Goal: Task Accomplishment & Management: Manage account settings

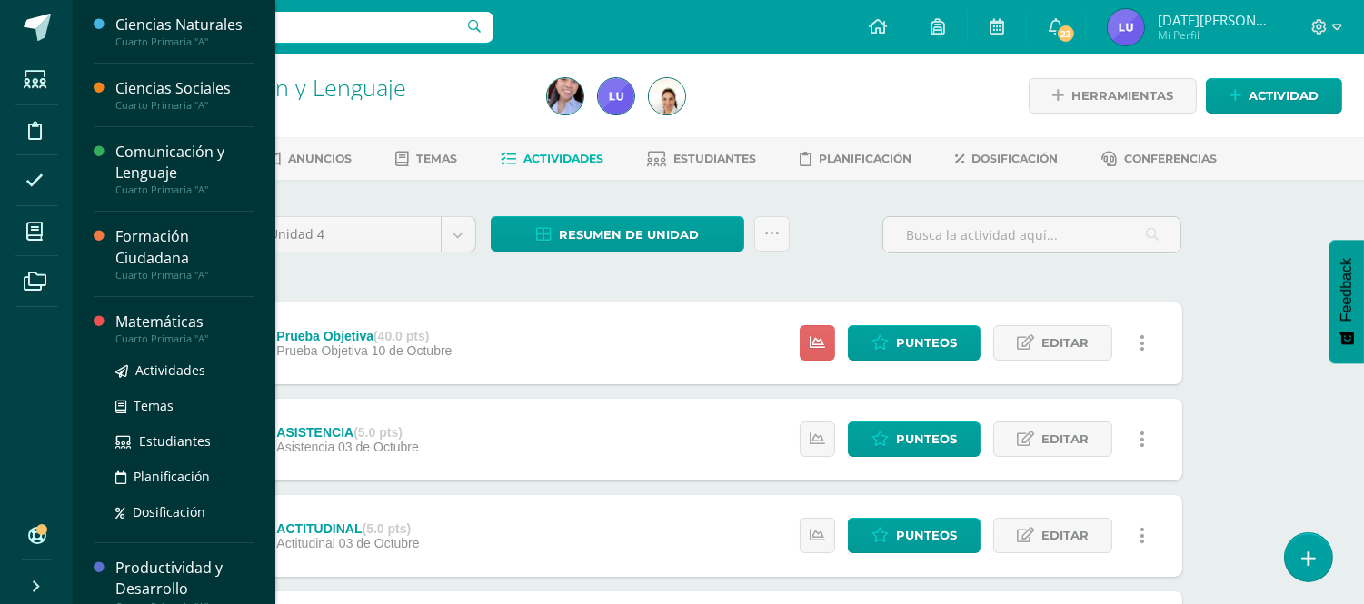
click at [123, 318] on div "Matemáticas" at bounding box center [184, 322] width 138 height 21
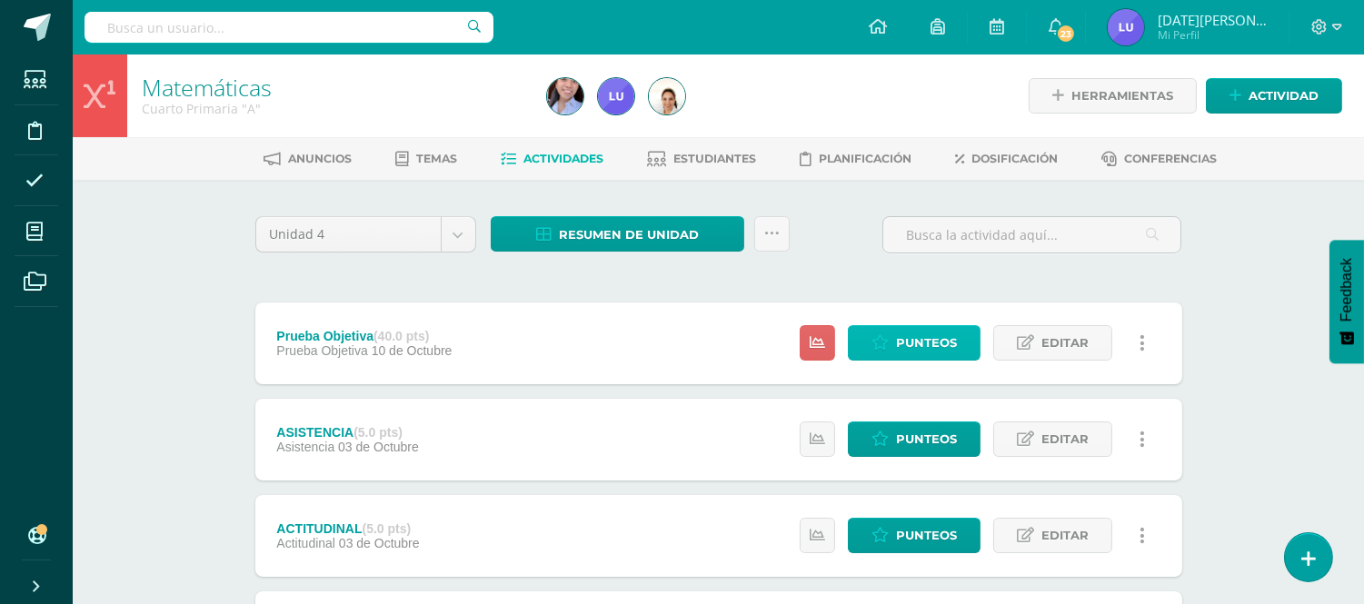
click at [899, 339] on span "Punteos" at bounding box center [926, 343] width 61 height 34
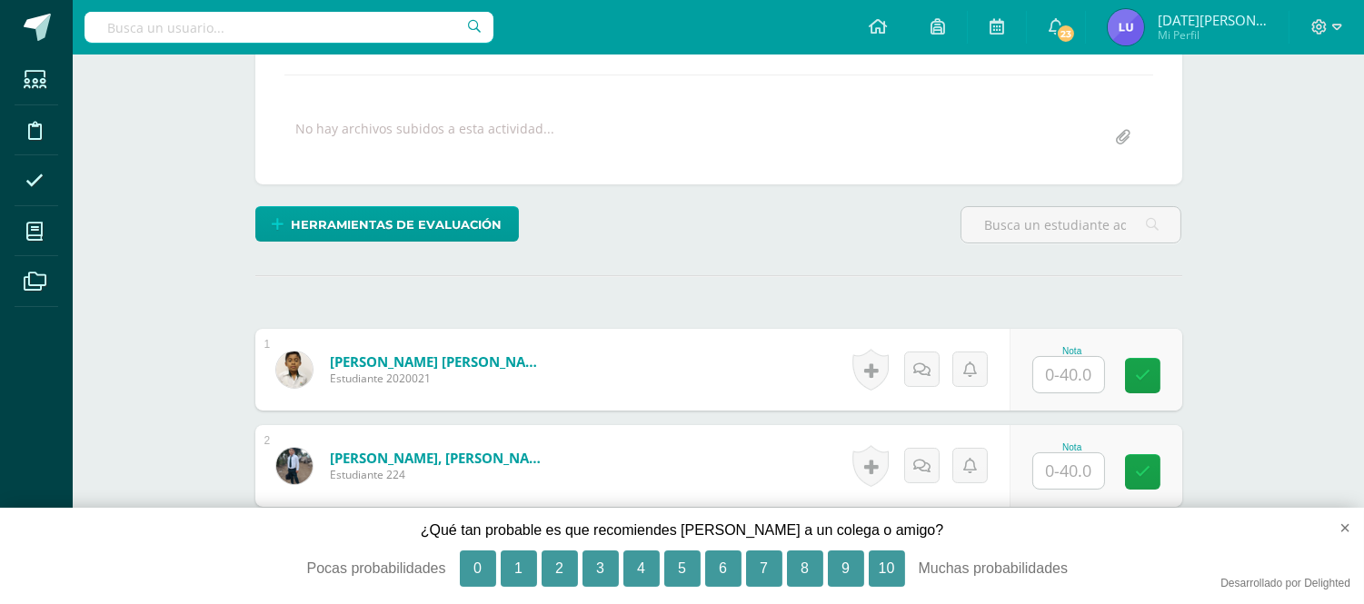
scroll to position [303, 0]
click at [1349, 532] on button "×" at bounding box center [1337, 528] width 54 height 40
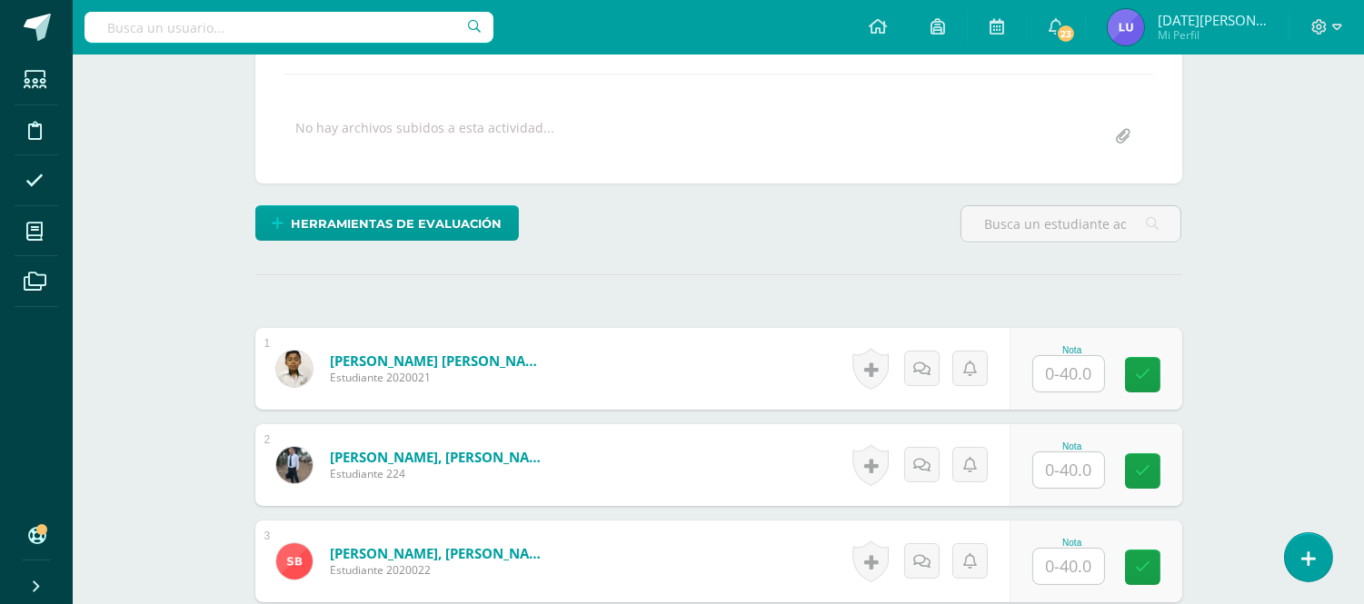
click at [1090, 377] on input "text" at bounding box center [1068, 373] width 71 height 35
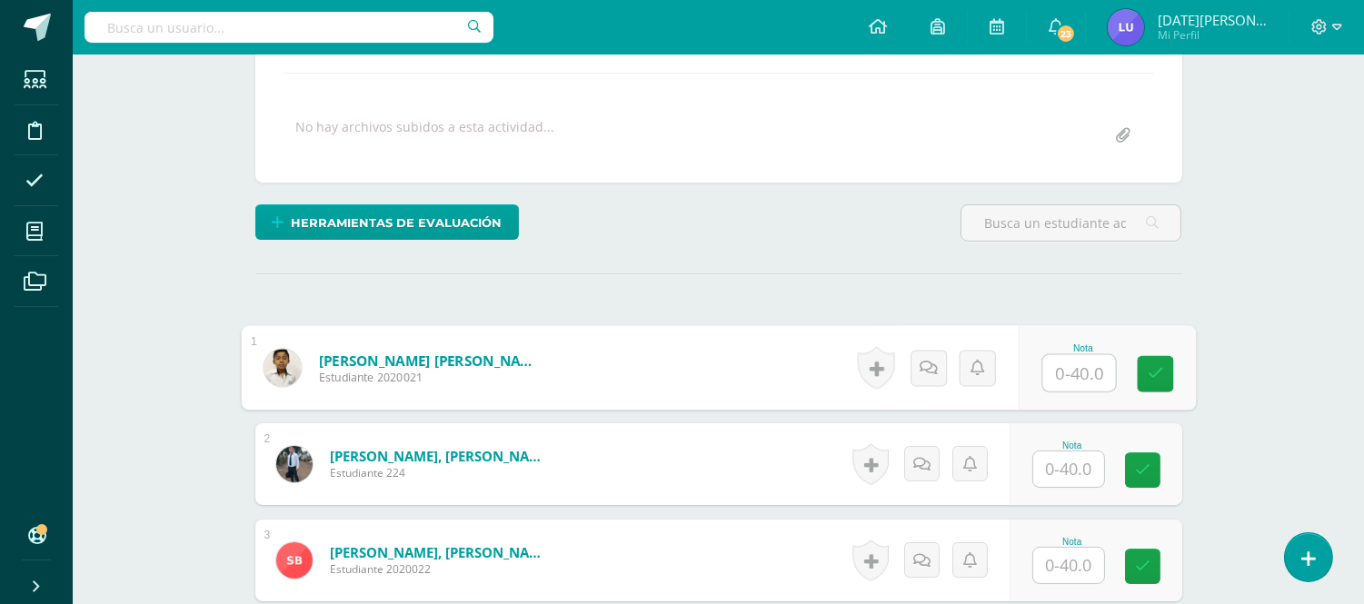
click at [1076, 373] on input "text" at bounding box center [1078, 373] width 73 height 36
type input "33"
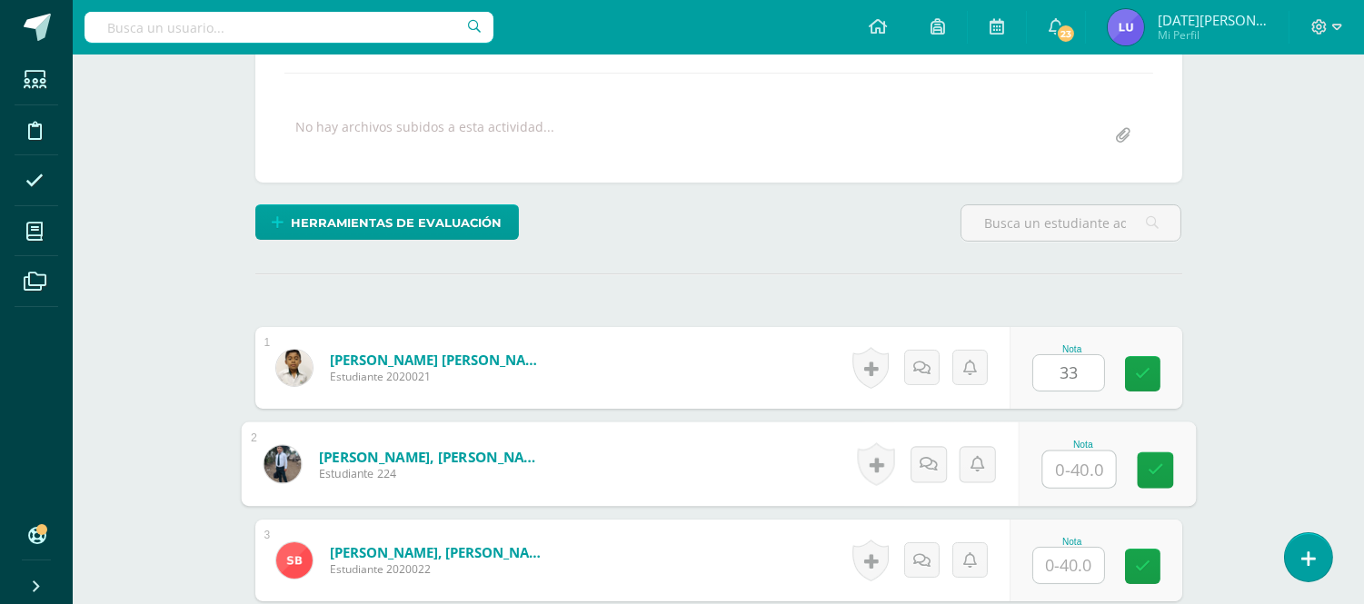
click at [1088, 454] on input "text" at bounding box center [1078, 470] width 73 height 36
type input "36"
click at [1076, 561] on input "text" at bounding box center [1068, 565] width 71 height 35
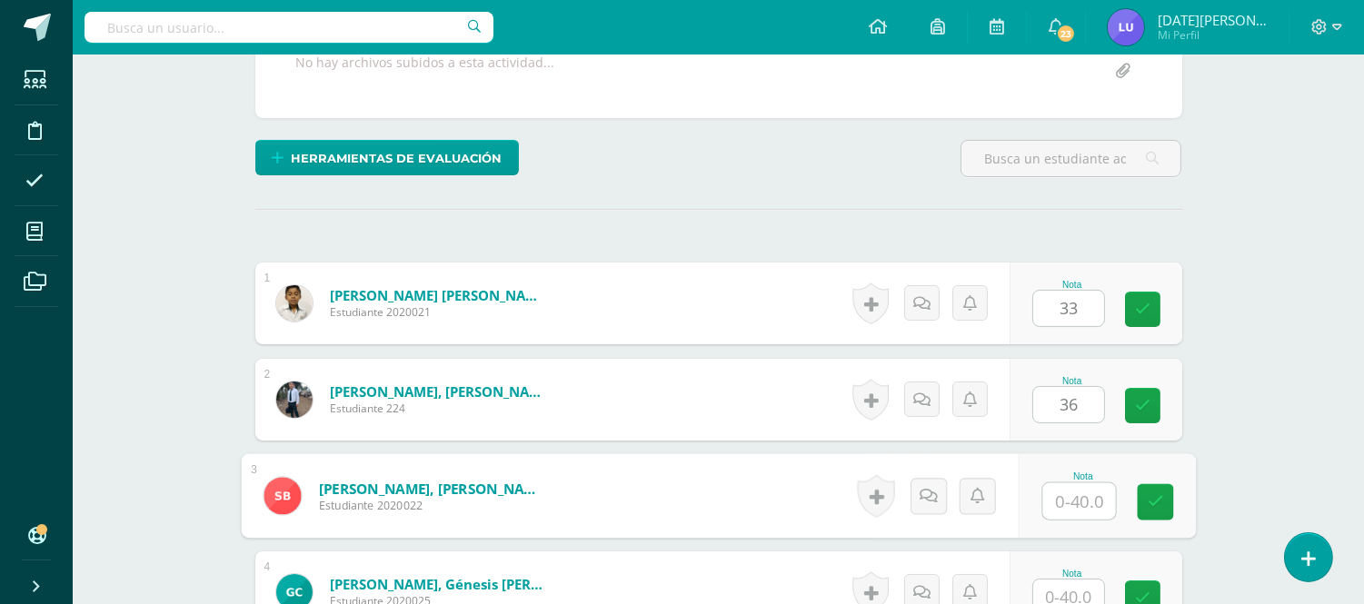
scroll to position [506, 0]
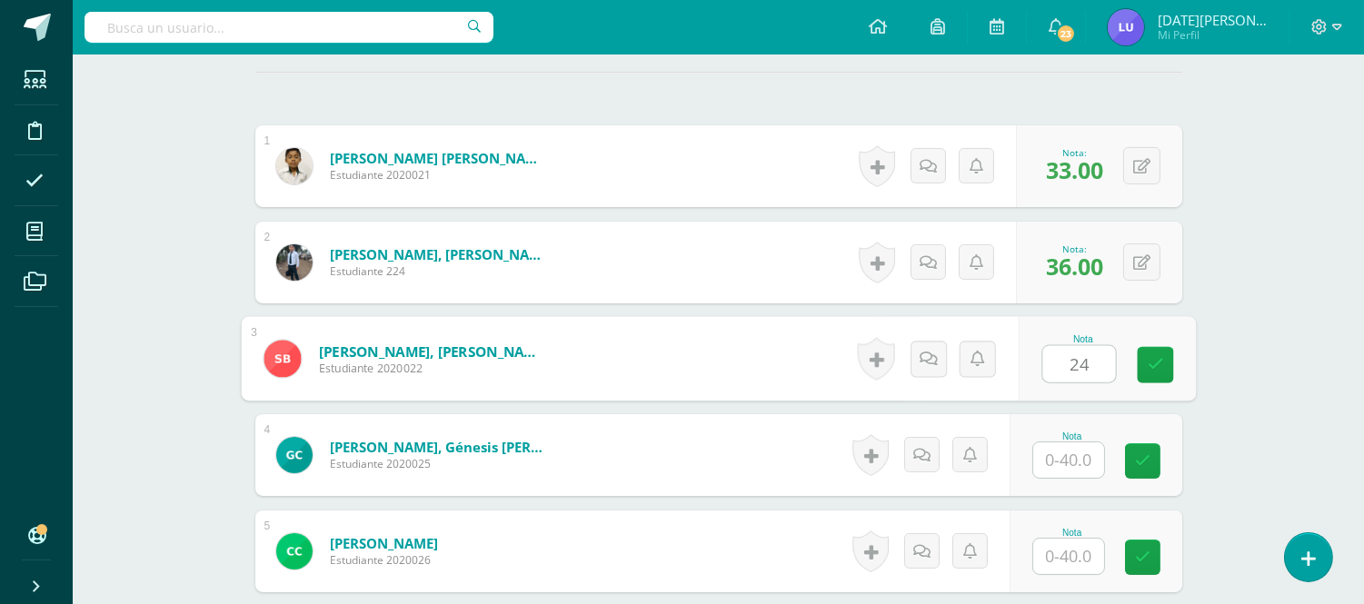
type input "24"
click at [1082, 463] on input "text" at bounding box center [1068, 459] width 71 height 35
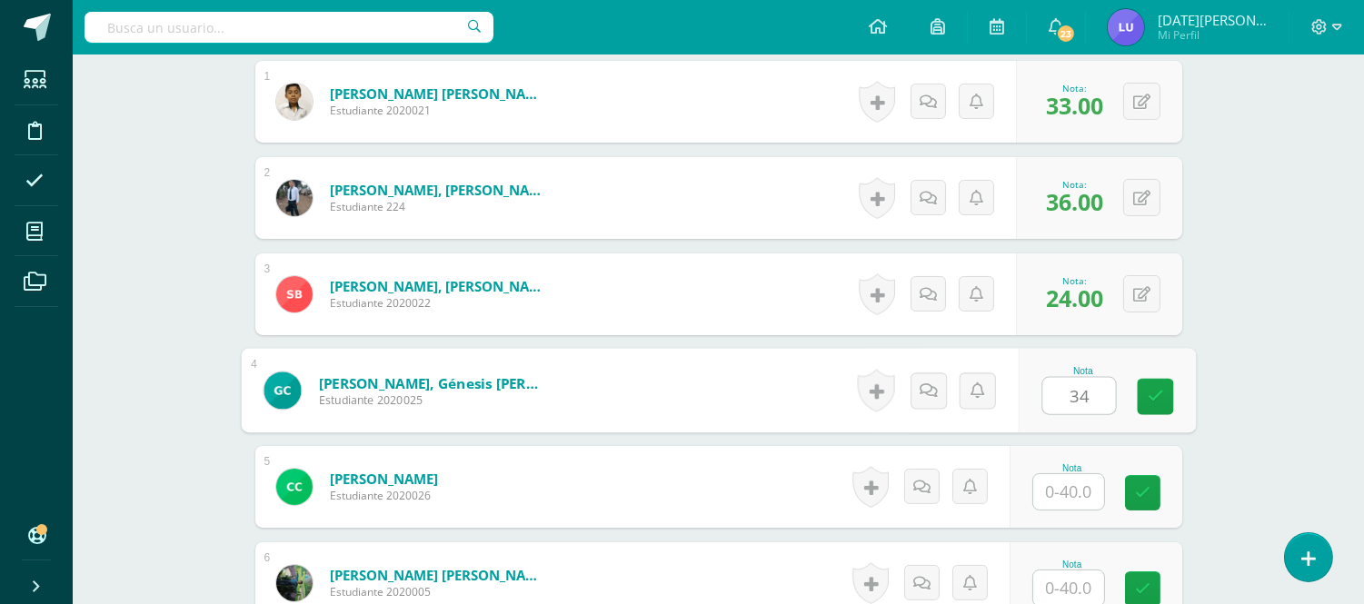
scroll to position [607, 0]
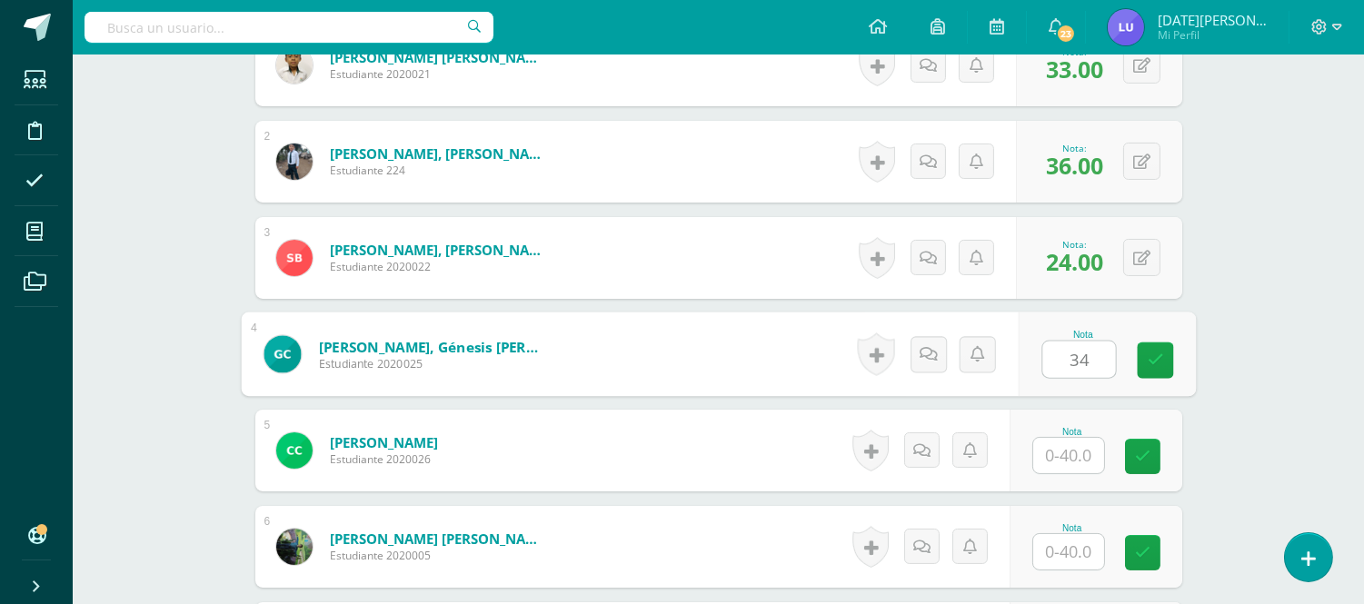
type input "34"
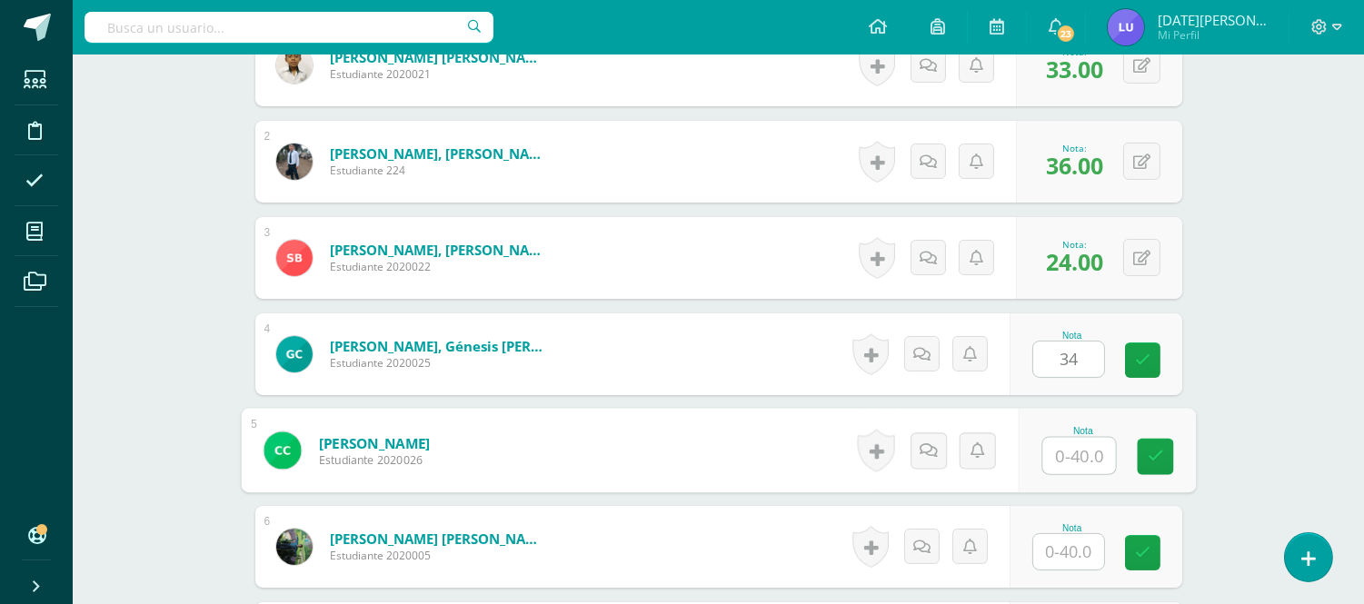
click at [1073, 460] on input "text" at bounding box center [1078, 456] width 73 height 36
type input "33"
click at [1074, 541] on input "text" at bounding box center [1068, 551] width 71 height 35
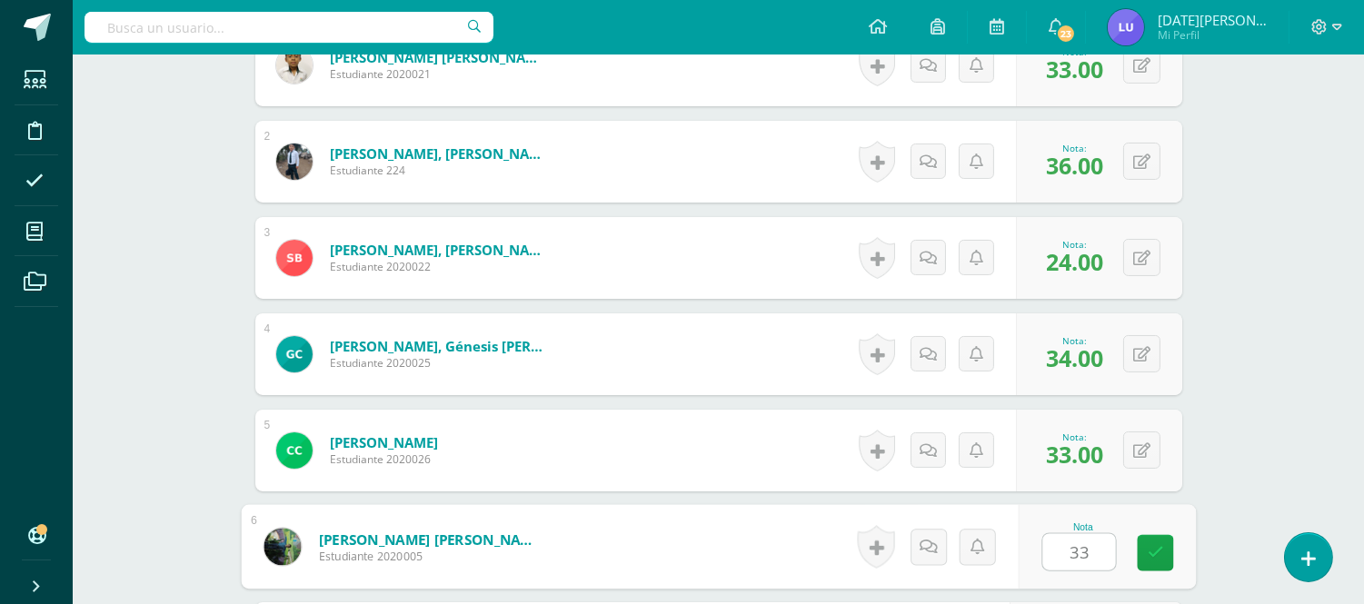
drag, startPoint x: 1097, startPoint y: 547, endPoint x: 1058, endPoint y: 531, distance: 41.5
click at [1058, 533] on div "33" at bounding box center [1078, 552] width 75 height 38
type input "31"
click at [1154, 554] on icon at bounding box center [1155, 552] width 16 height 15
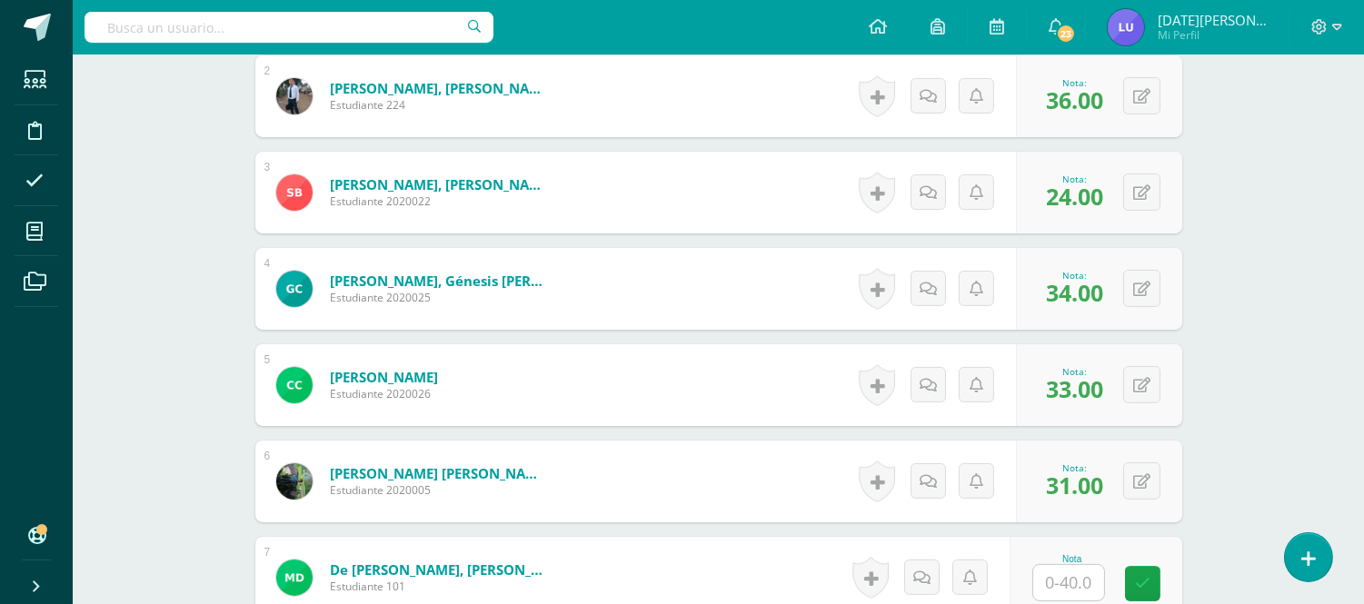
scroll to position [709, 0]
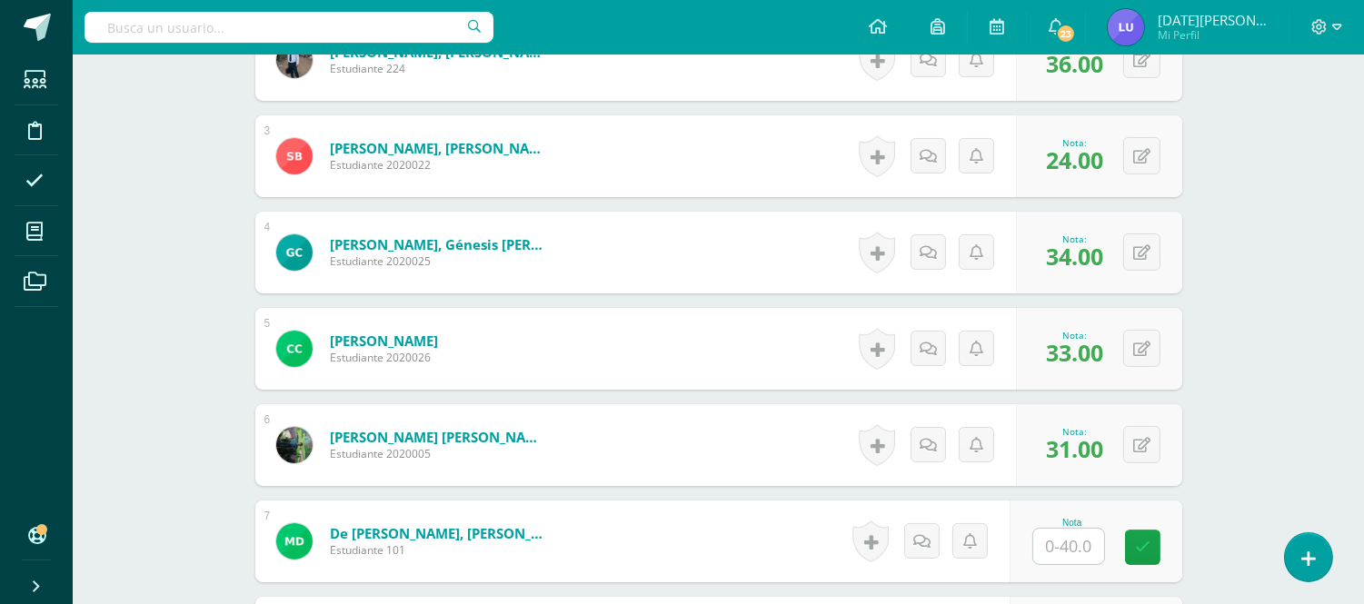
click at [1078, 537] on input "text" at bounding box center [1068, 546] width 71 height 35
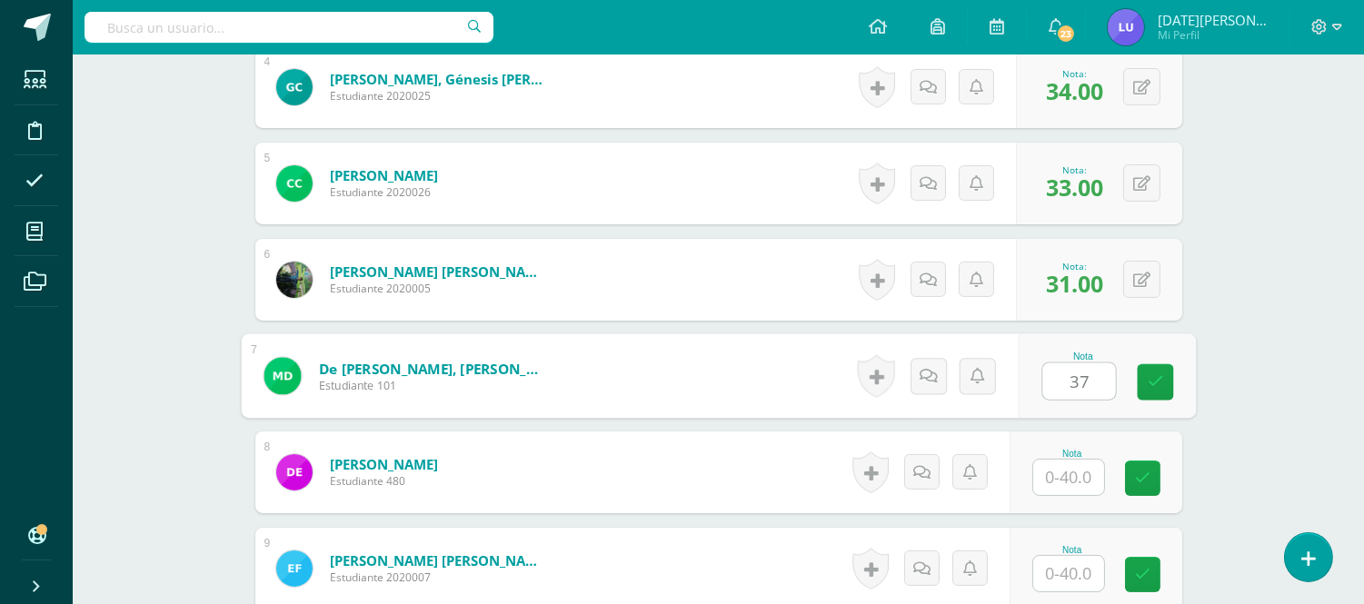
scroll to position [910, 0]
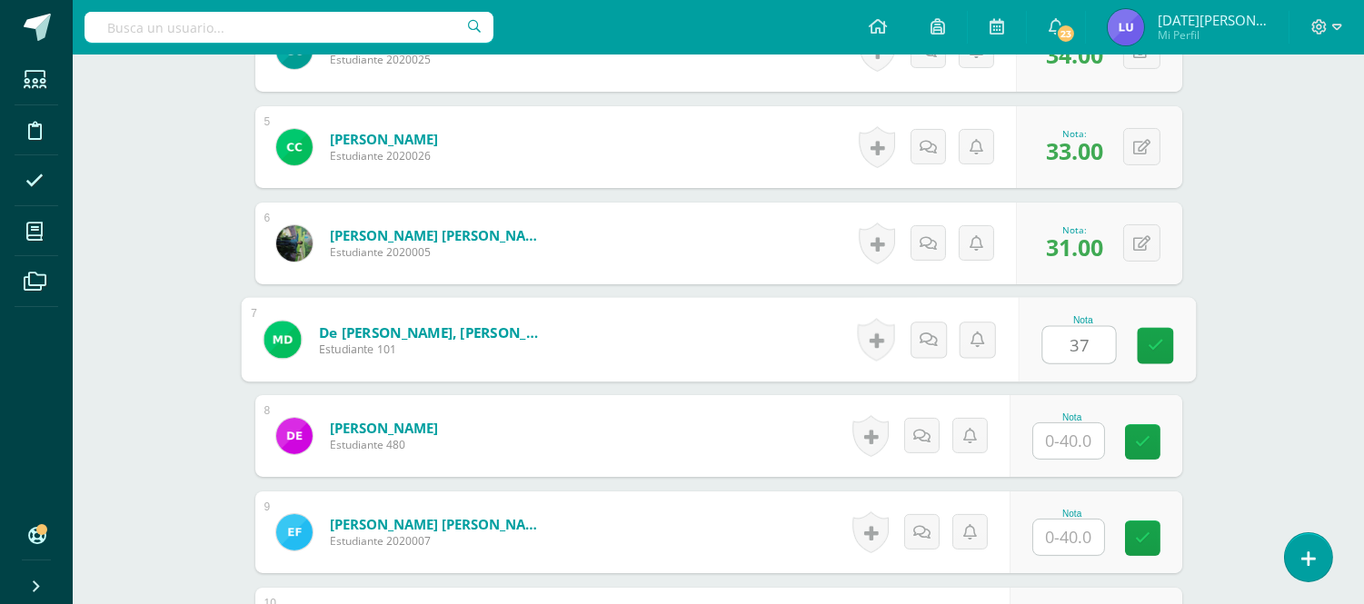
type input "37"
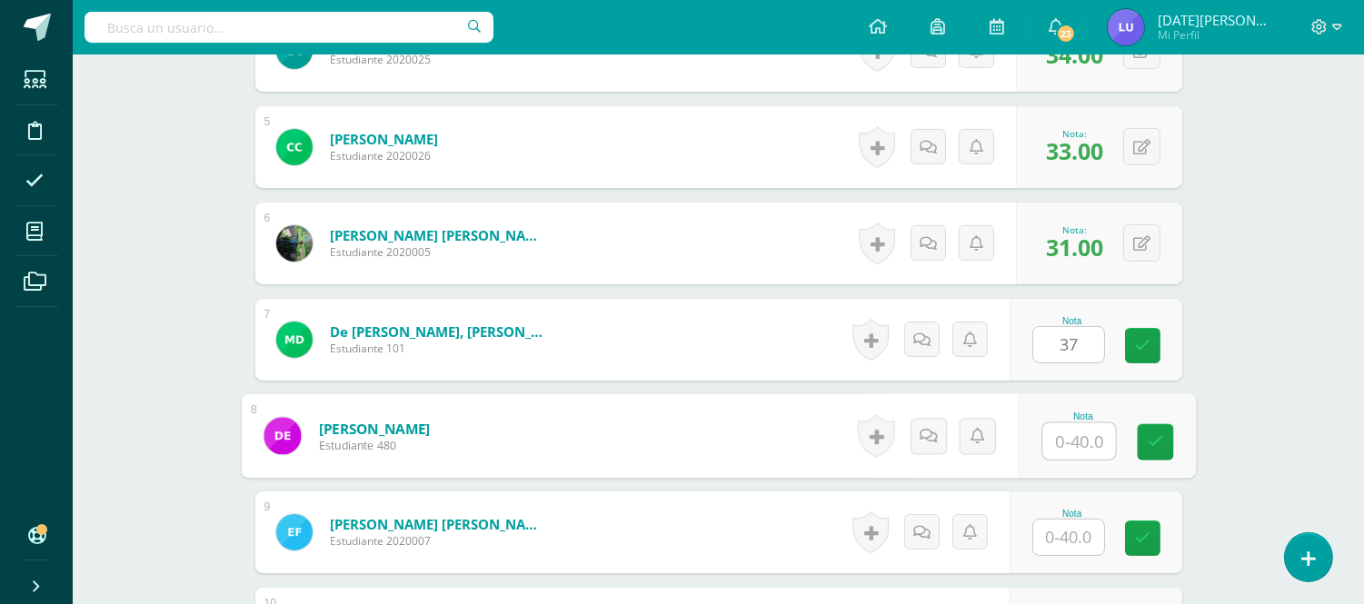
click at [1091, 440] on input "text" at bounding box center [1078, 441] width 73 height 36
drag, startPoint x: 1095, startPoint y: 447, endPoint x: 1068, endPoint y: 437, distance: 29.0
click at [1068, 437] on input "3" at bounding box center [1078, 441] width 73 height 36
type input "24"
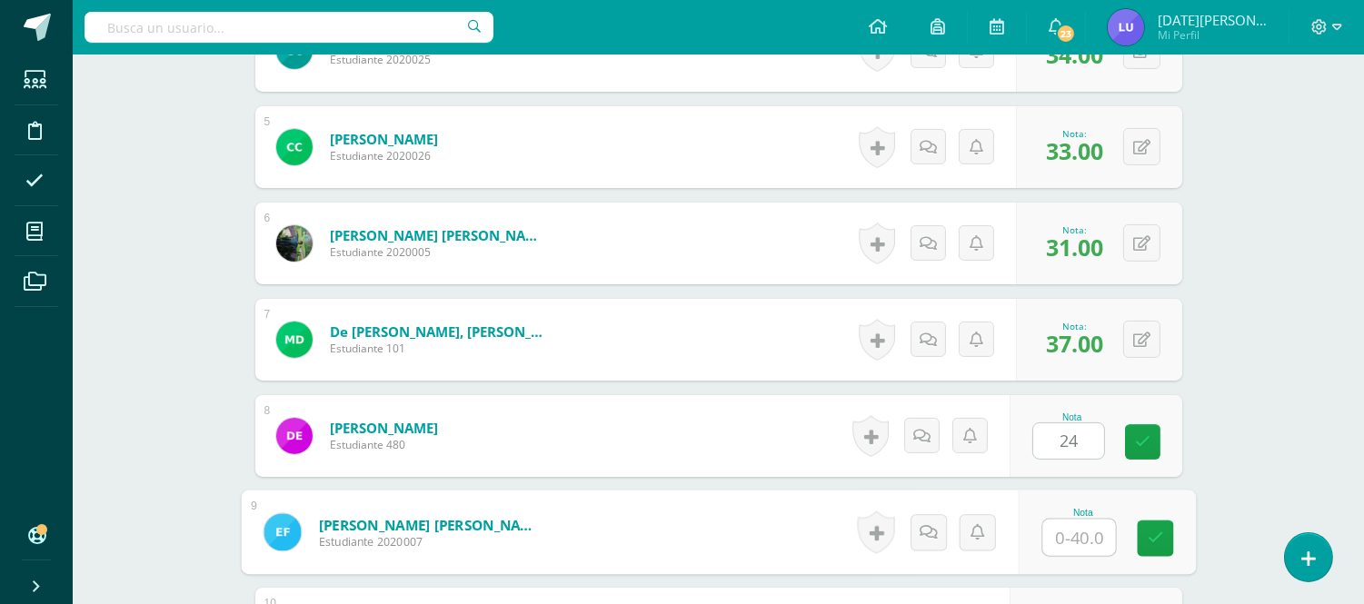
click at [1075, 540] on input "text" at bounding box center [1078, 538] width 73 height 36
type input "29"
click at [1147, 540] on icon at bounding box center [1155, 538] width 16 height 15
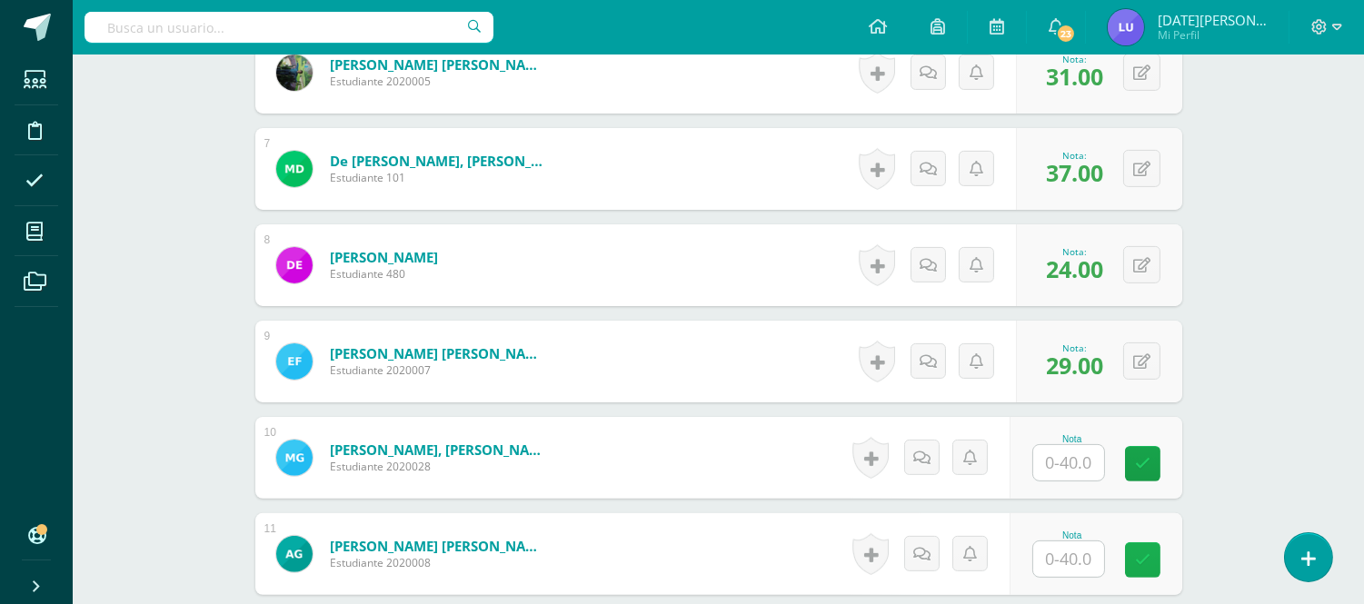
scroll to position [1112, 0]
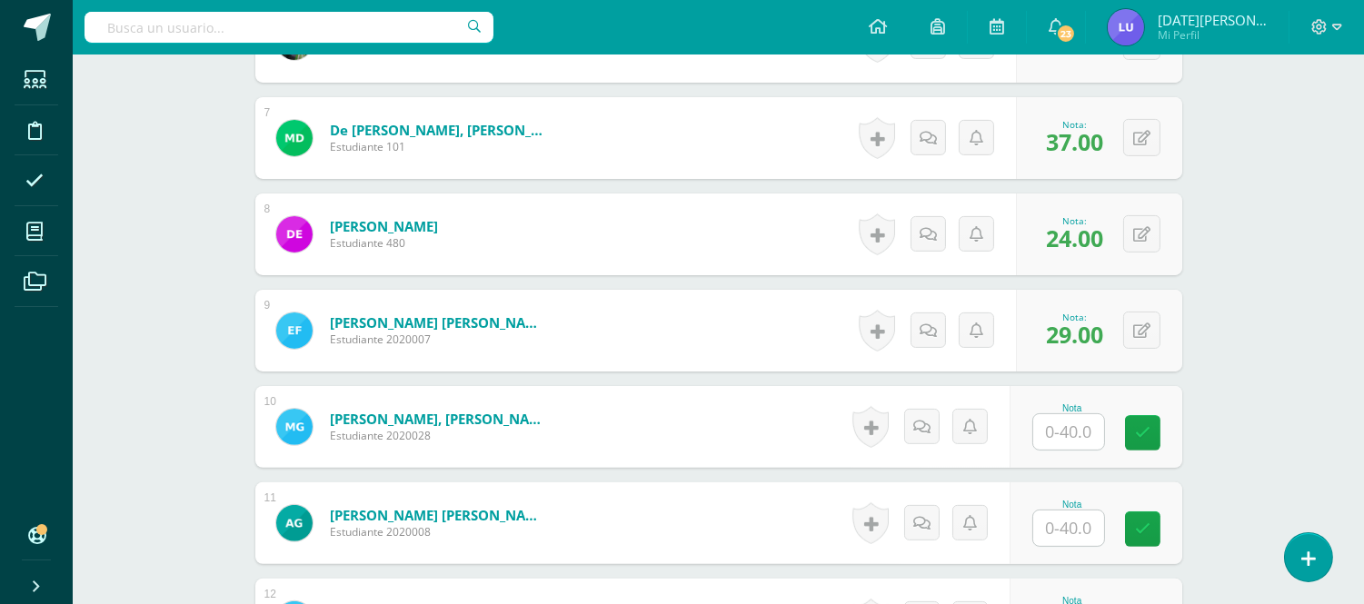
click at [1078, 441] on input "text" at bounding box center [1068, 431] width 71 height 35
type input "33"
click at [1081, 541] on input "text" at bounding box center [1068, 528] width 71 height 35
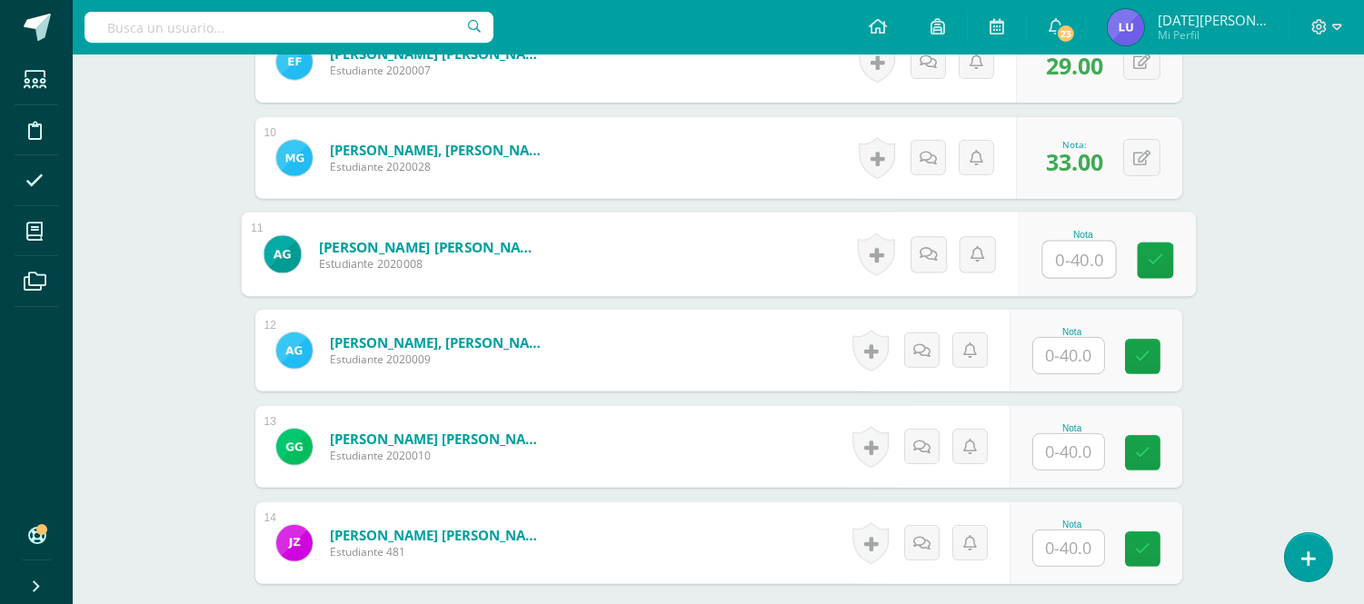
scroll to position [1366, 0]
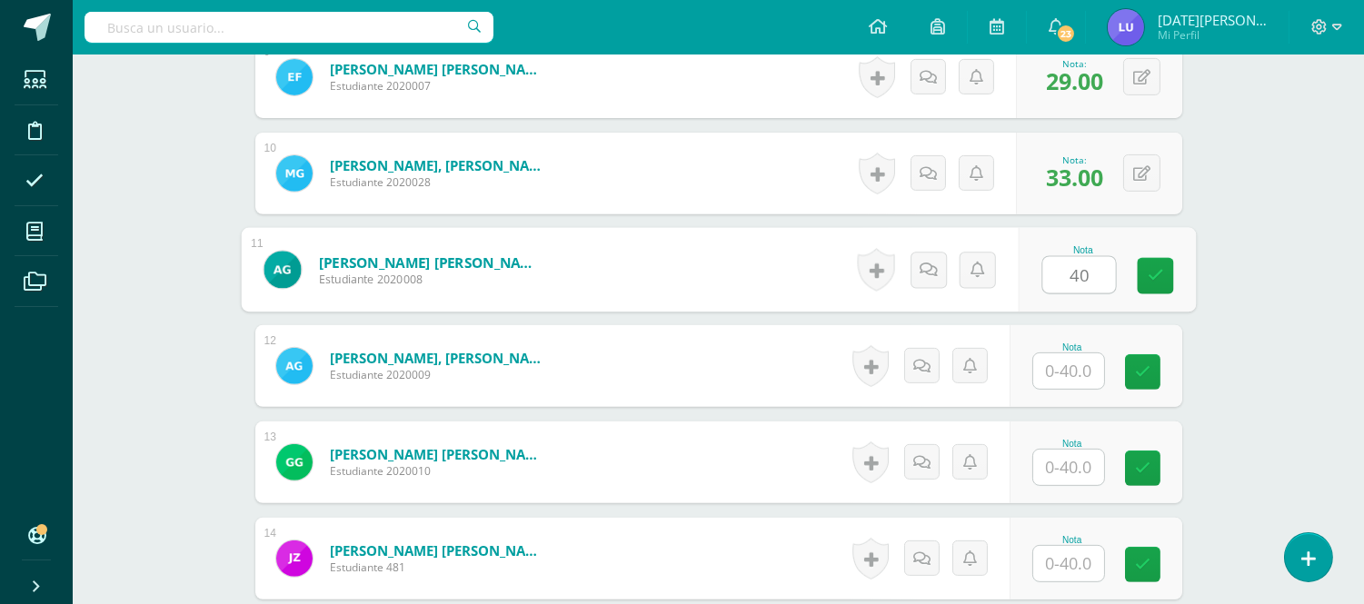
type input "40"
click at [1068, 378] on input "text" at bounding box center [1068, 370] width 71 height 35
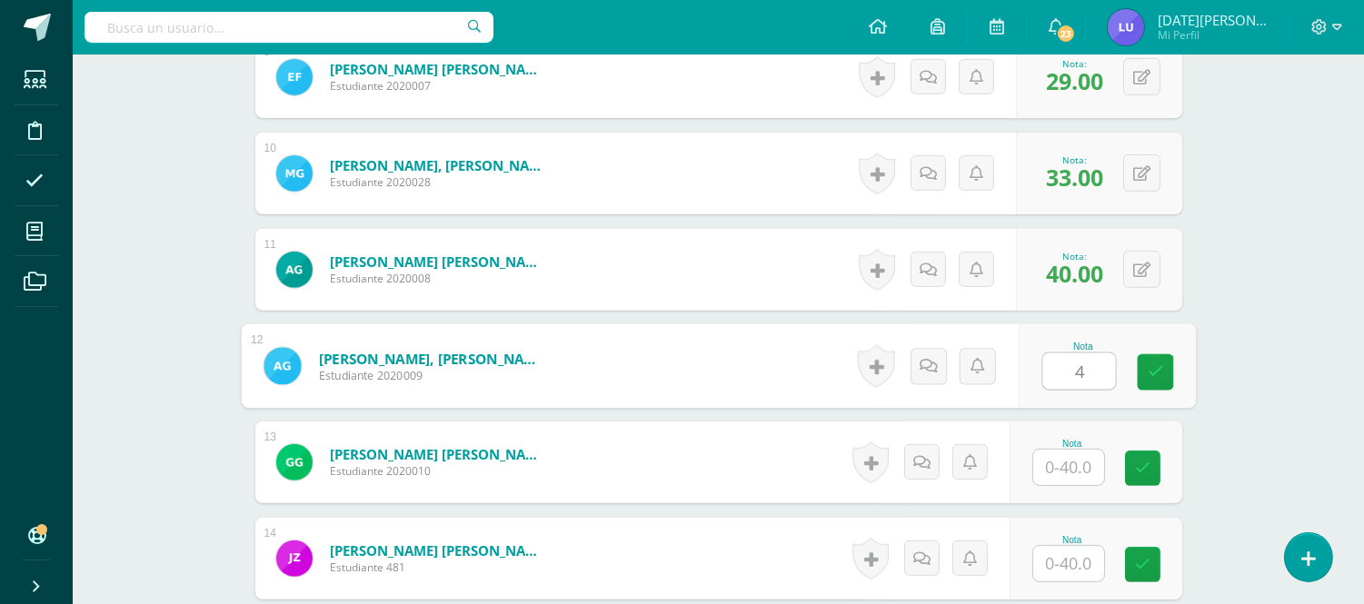
type input "40"
click at [1170, 383] on link at bounding box center [1155, 372] width 36 height 36
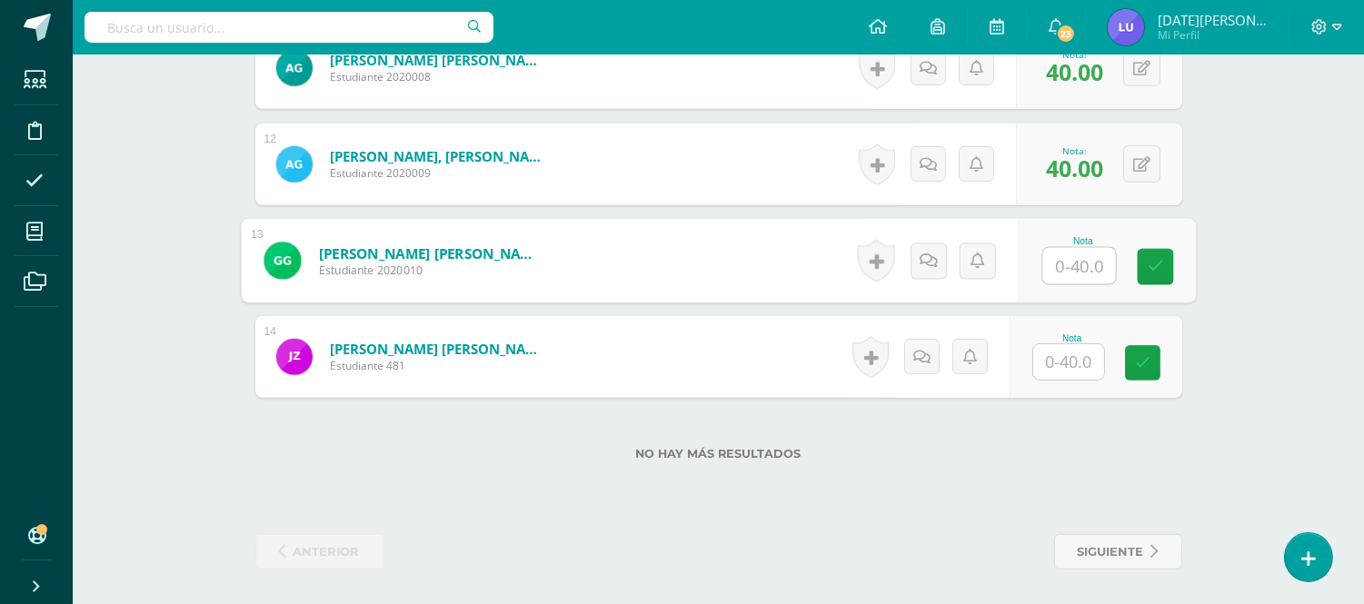
click at [1067, 276] on input "text" at bounding box center [1078, 266] width 73 height 36
type input "30"
click at [1073, 361] on input "text" at bounding box center [1068, 361] width 71 height 35
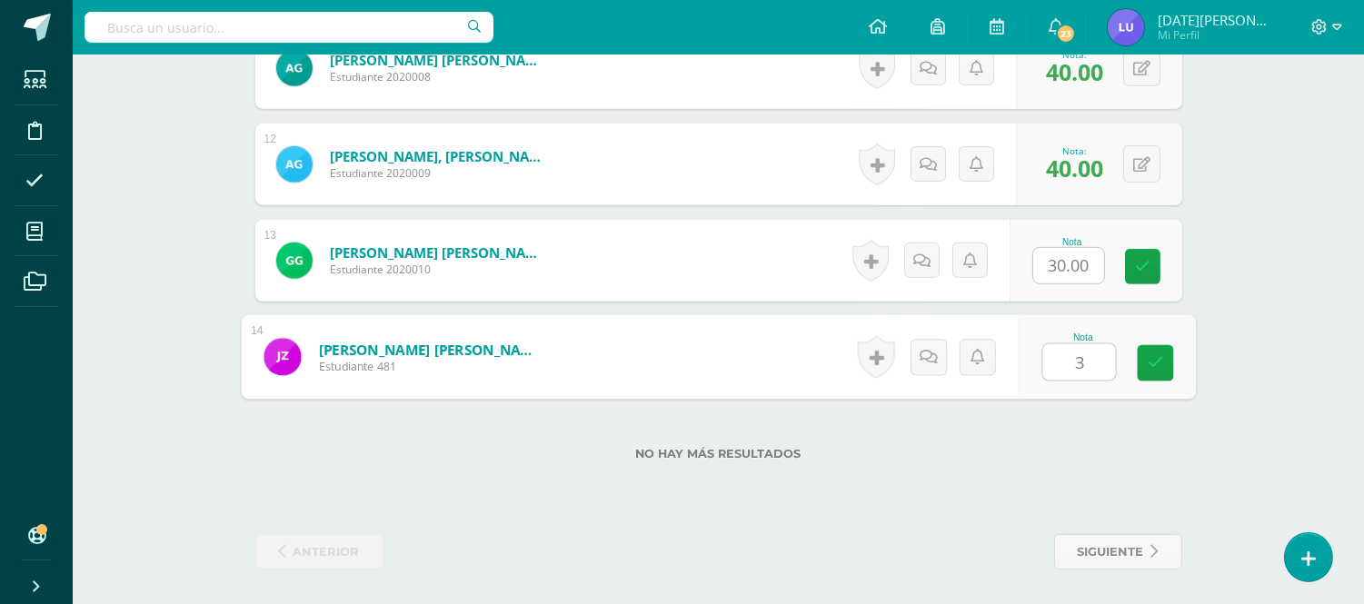
type input "30"
click at [1148, 366] on icon at bounding box center [1155, 362] width 16 height 15
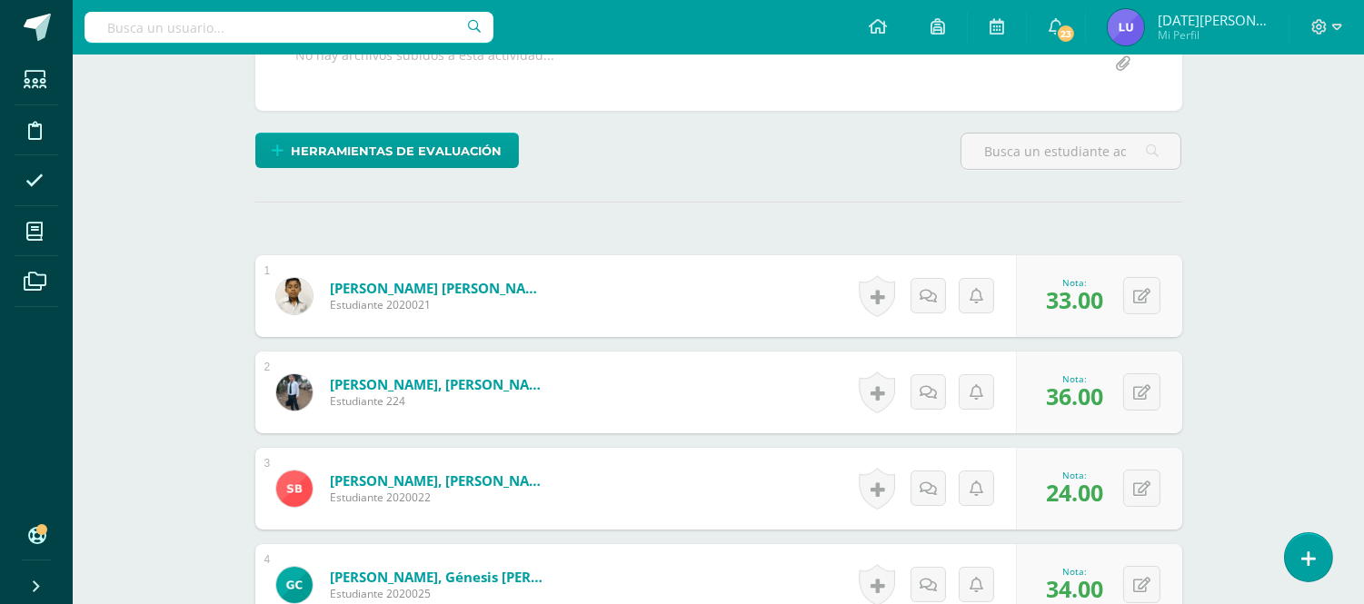
scroll to position [0, 0]
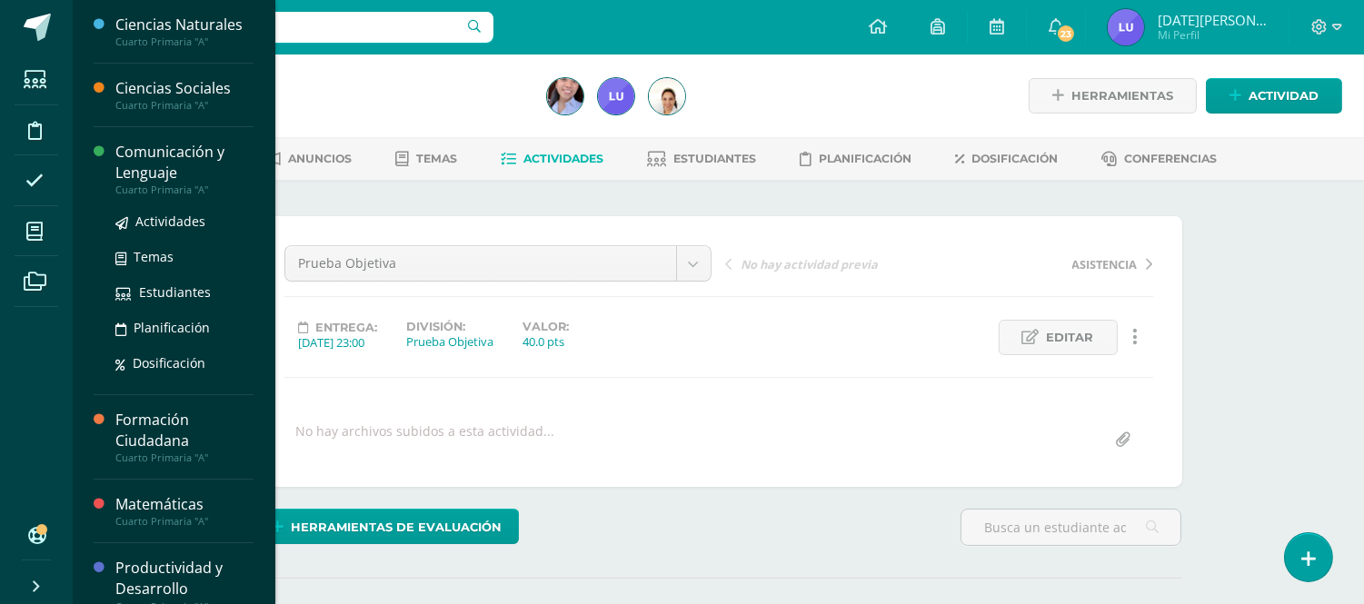
click at [128, 164] on div "Comunicación y Lenguaje" at bounding box center [184, 163] width 138 height 42
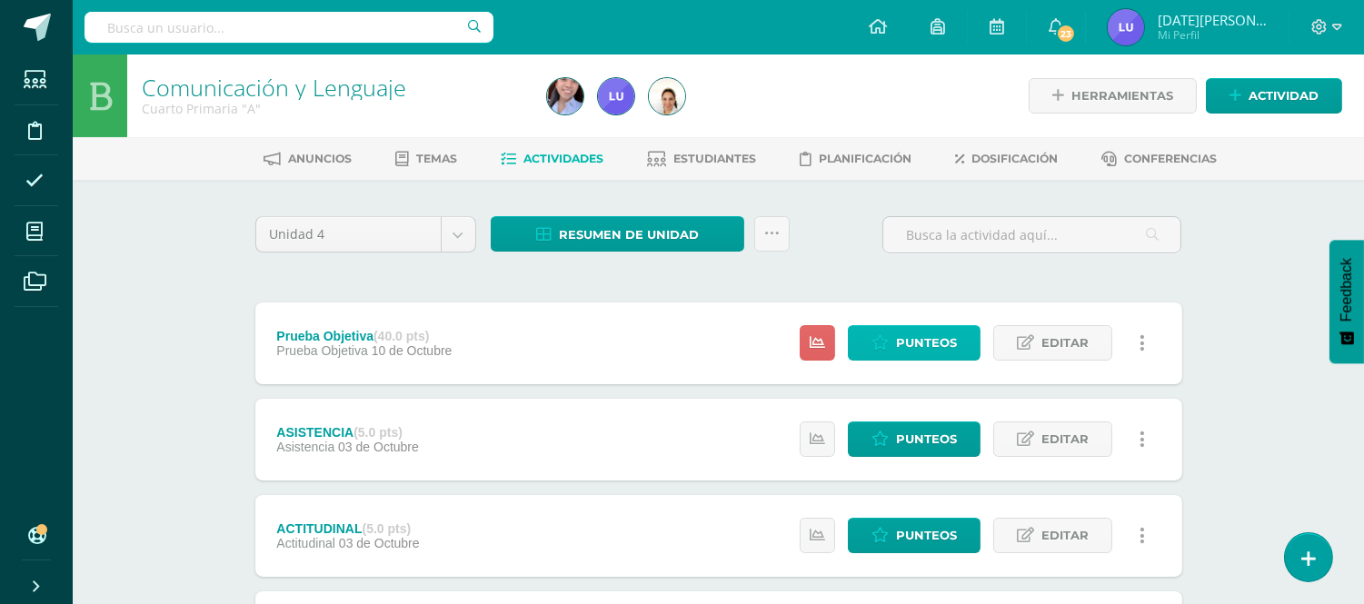
click at [891, 337] on link "Punteos" at bounding box center [914, 342] width 133 height 35
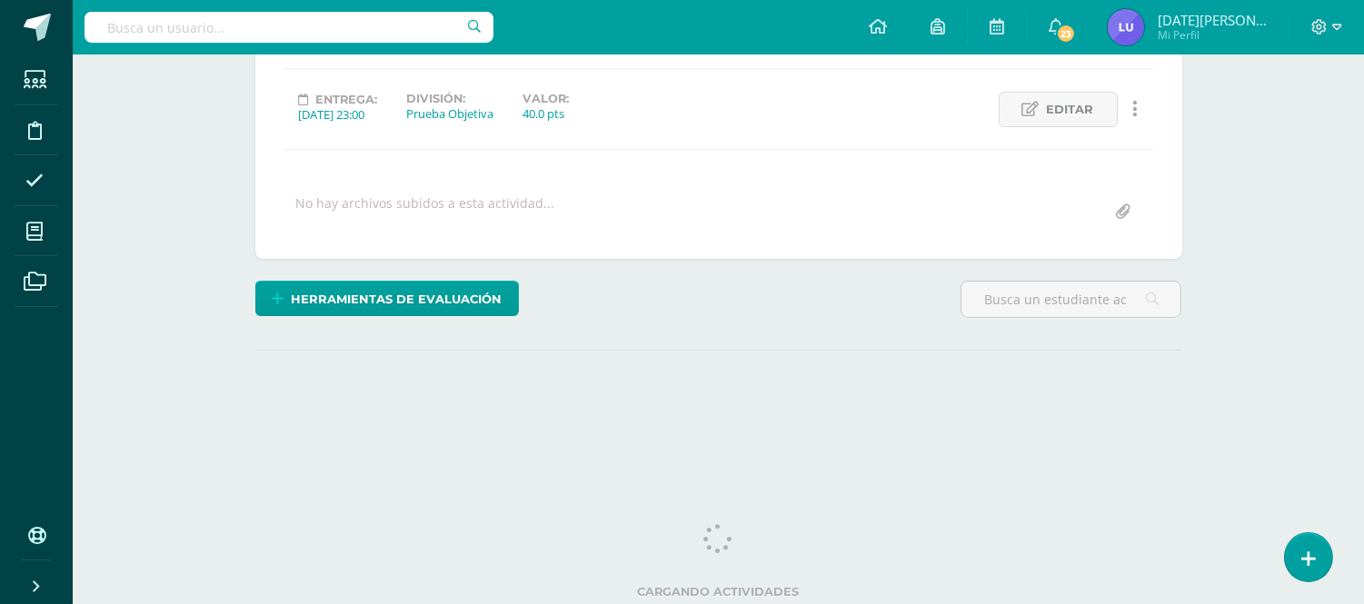
scroll to position [229, 0]
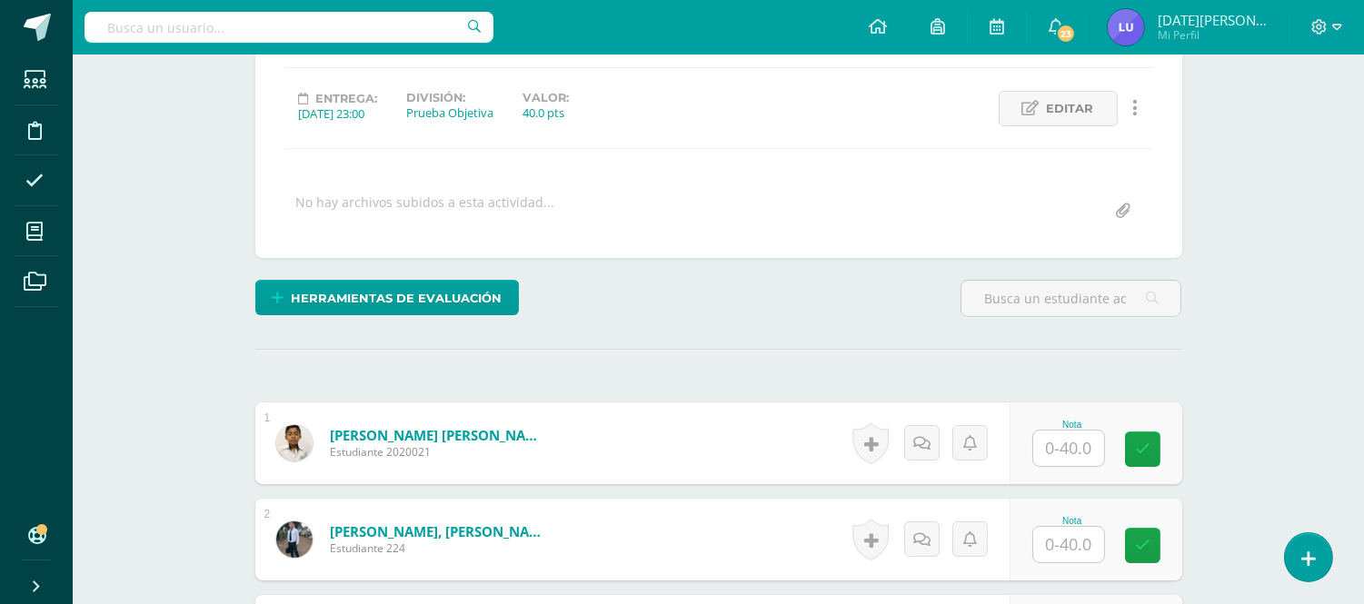
click at [1075, 454] on input "text" at bounding box center [1068, 448] width 71 height 35
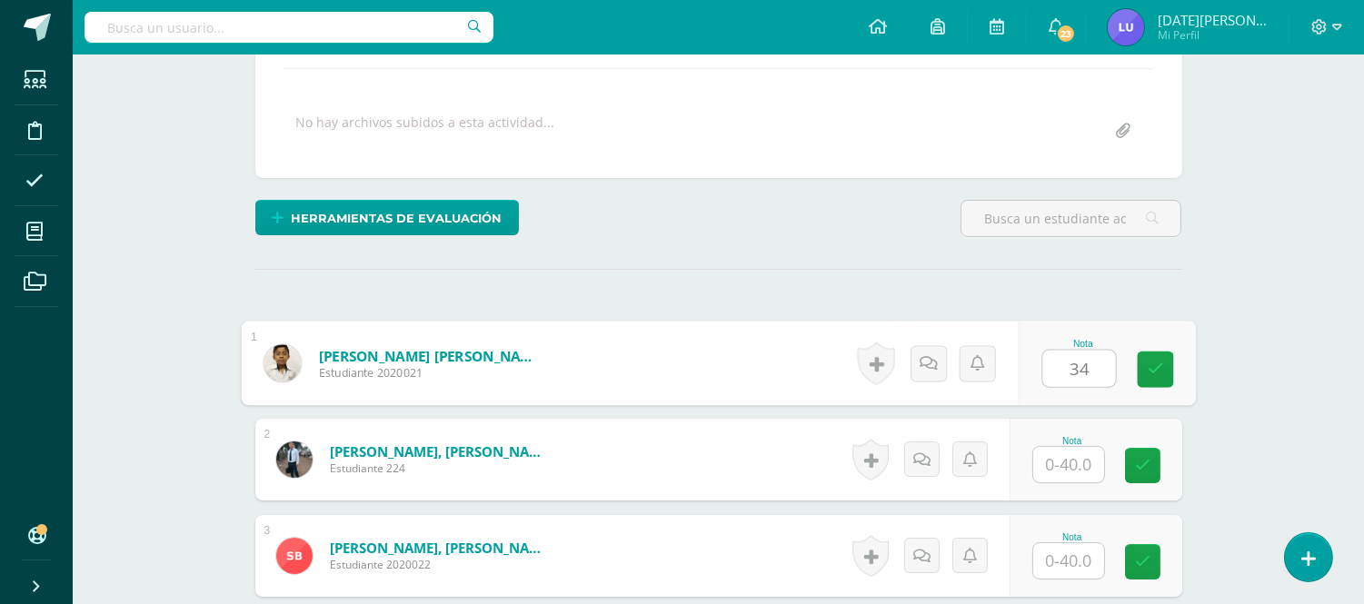
scroll to position [283, 0]
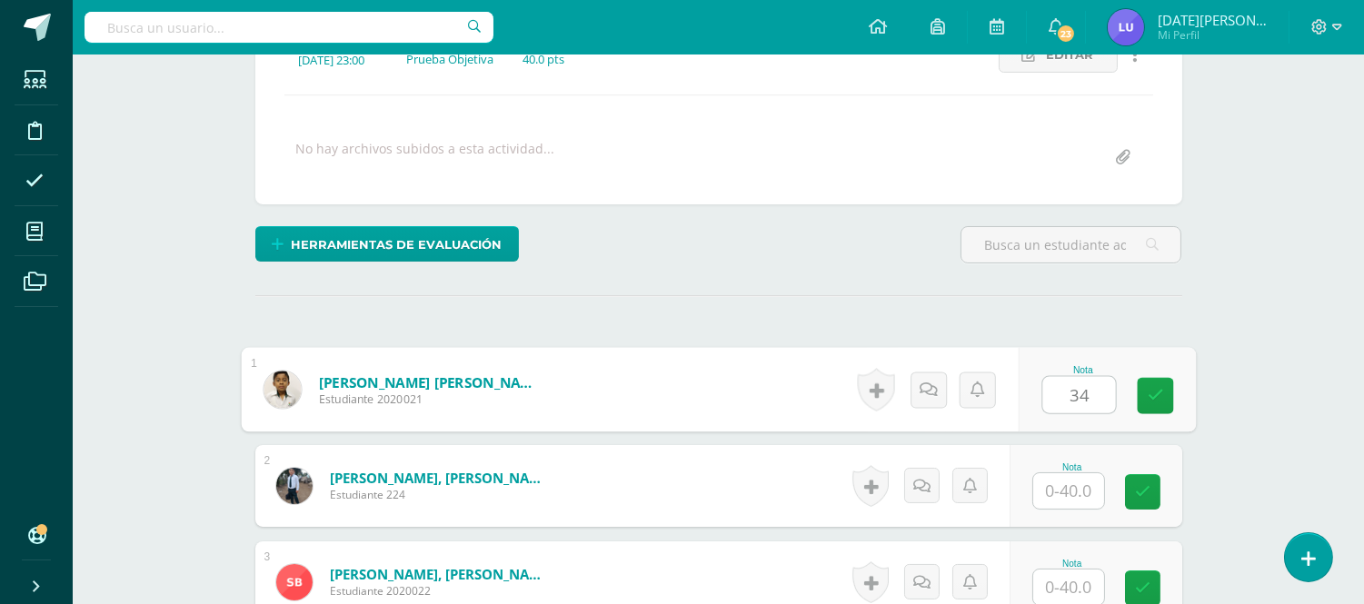
type input "34"
click at [1088, 485] on input "text" at bounding box center [1068, 490] width 71 height 35
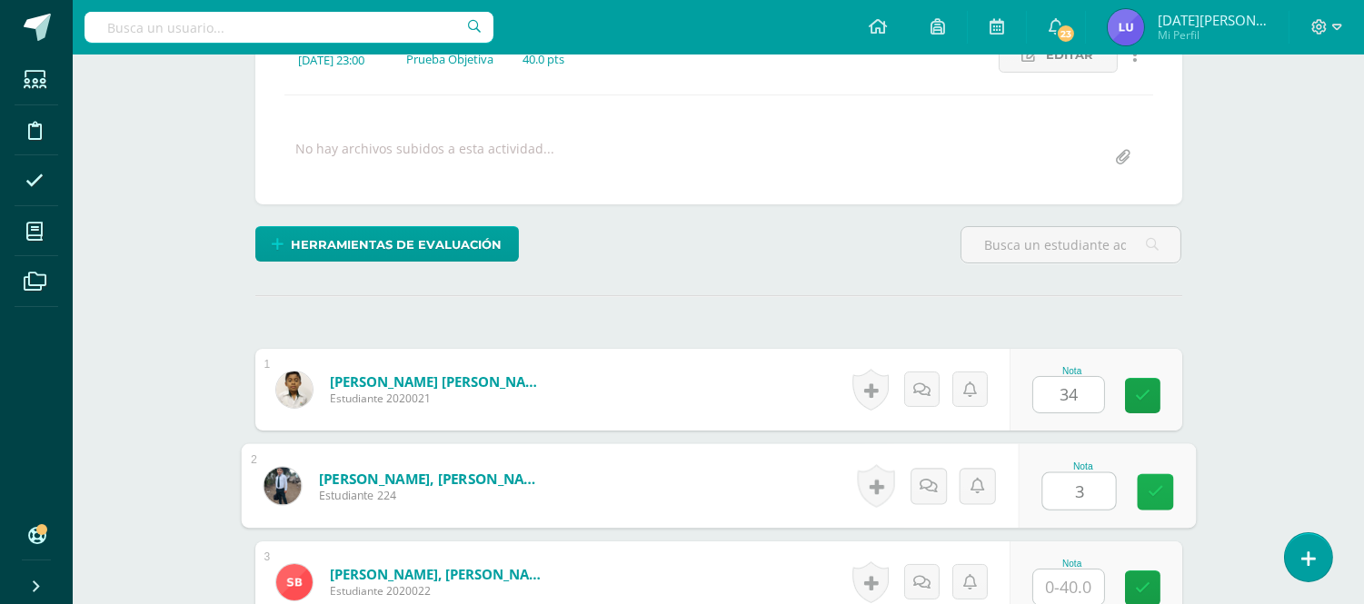
type input "37"
click at [1147, 500] on icon at bounding box center [1155, 491] width 16 height 15
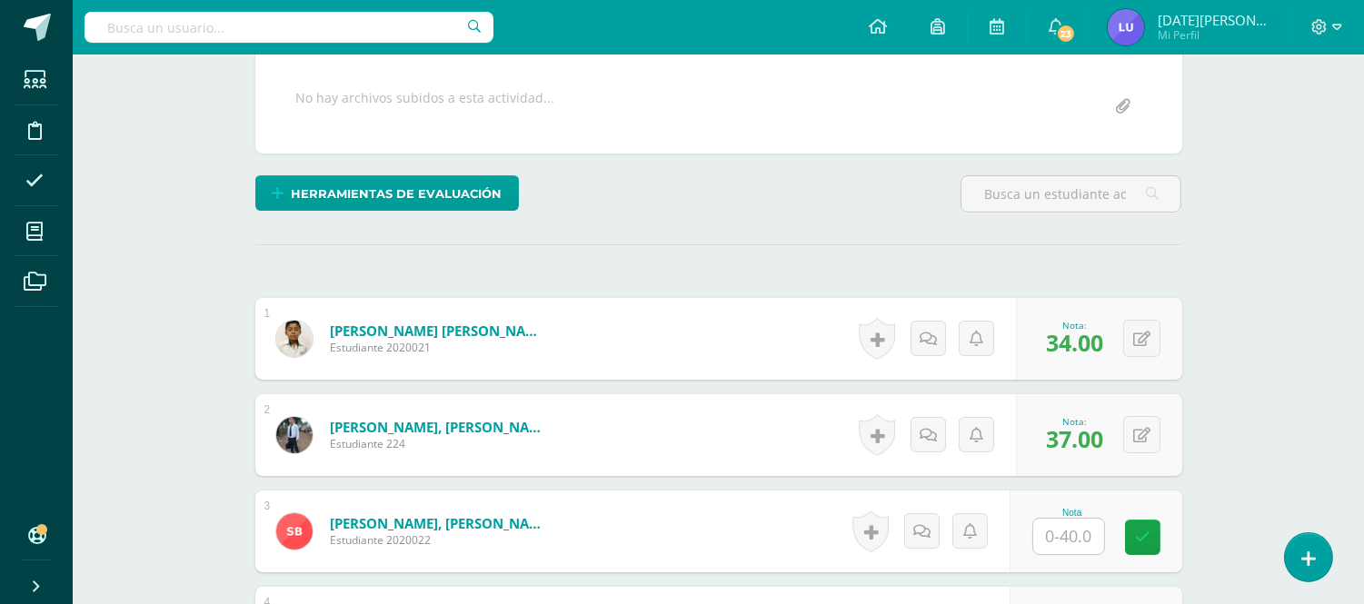
scroll to position [383, 0]
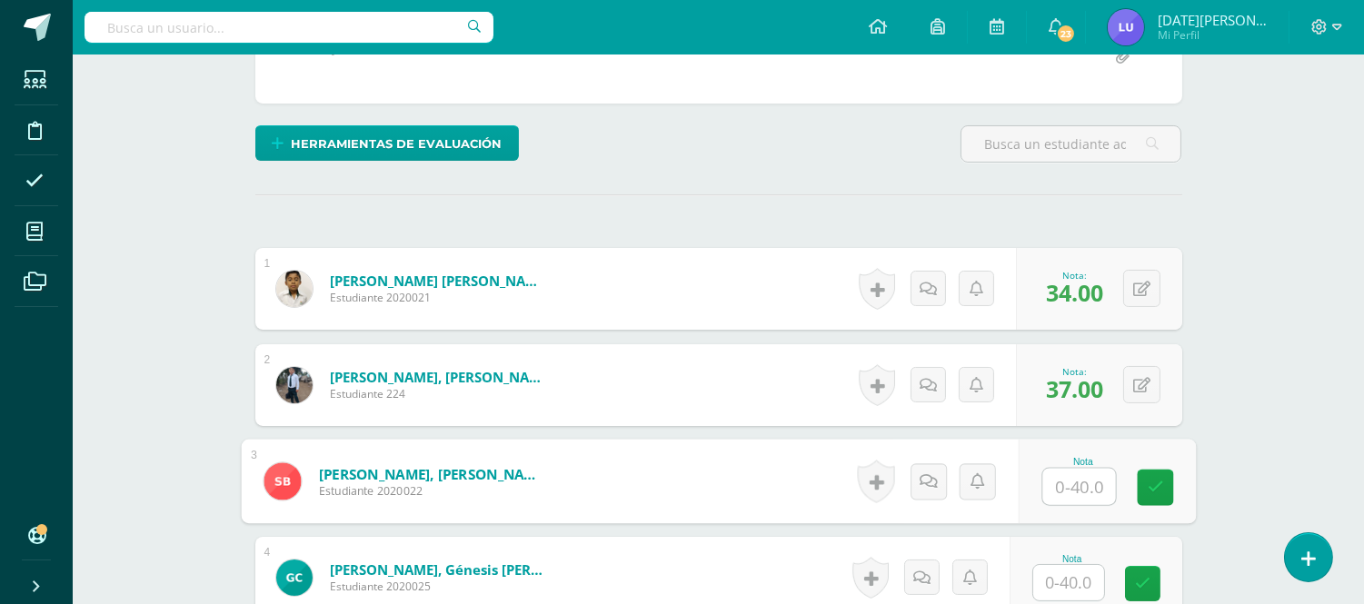
click at [1075, 493] on input "text" at bounding box center [1078, 487] width 73 height 36
type input "31"
click at [1085, 572] on input "text" at bounding box center [1068, 582] width 71 height 35
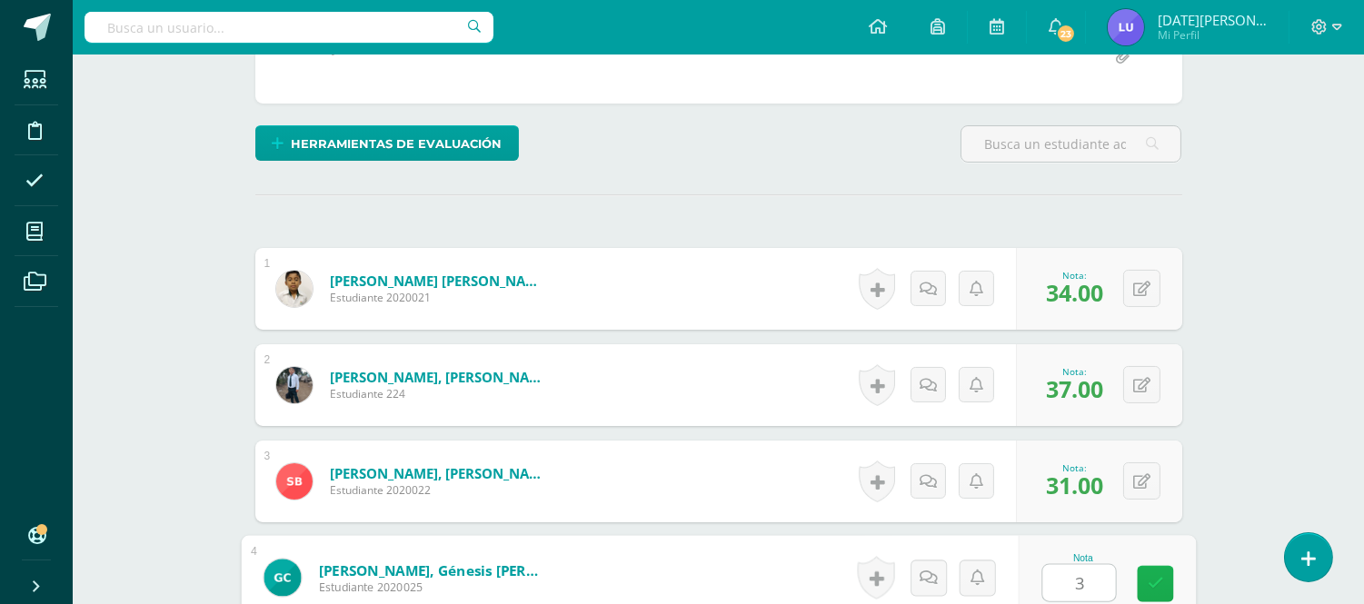
type input "39"
click at [1151, 576] on icon at bounding box center [1155, 583] width 16 height 15
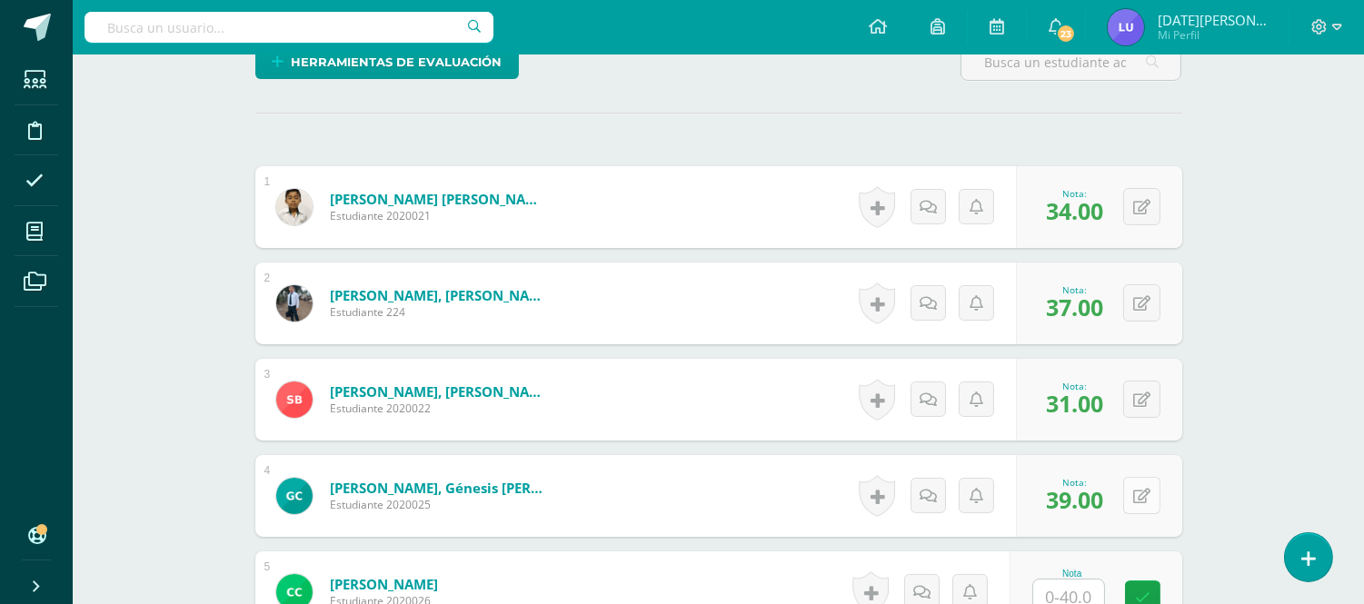
scroll to position [585, 0]
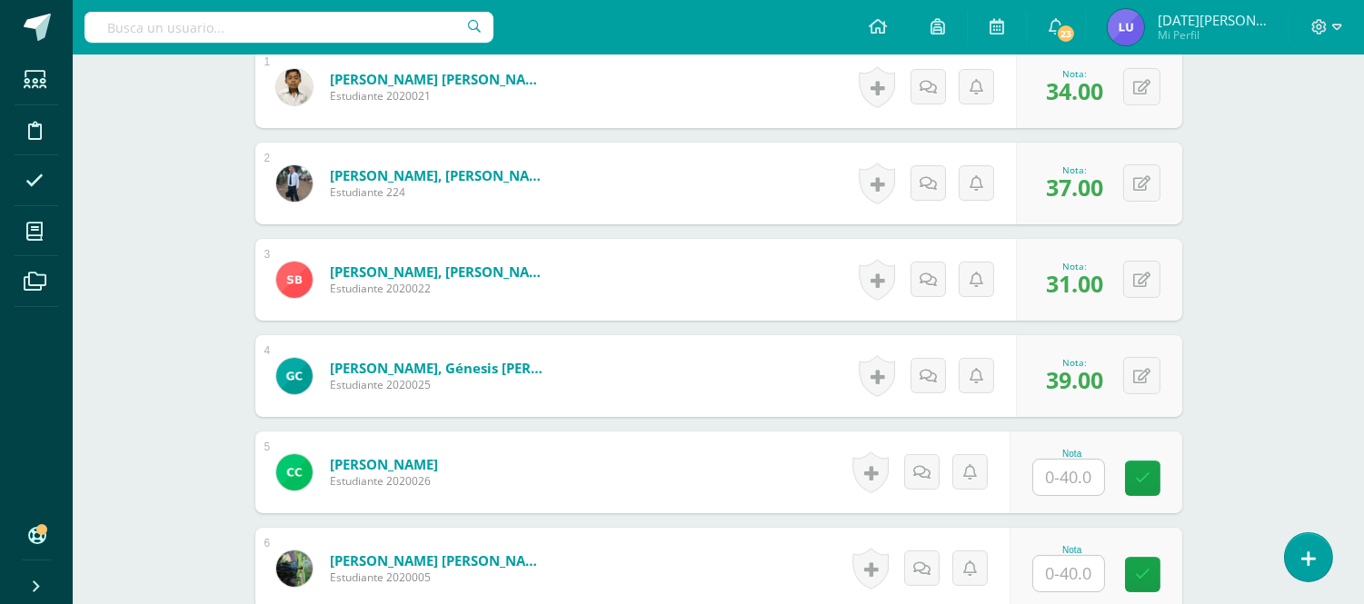
click at [1081, 465] on input "text" at bounding box center [1068, 477] width 71 height 35
type input "33"
click at [1068, 572] on input "text" at bounding box center [1068, 573] width 71 height 35
type input "34"
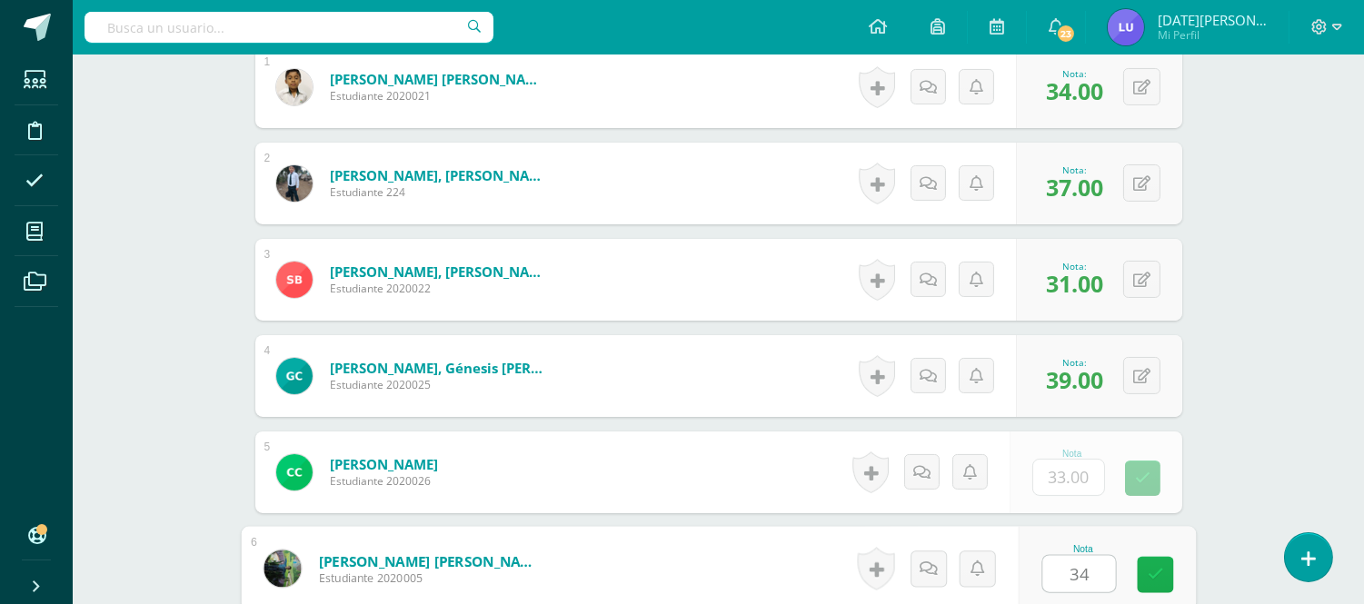
click at [1158, 567] on icon at bounding box center [1155, 574] width 16 height 15
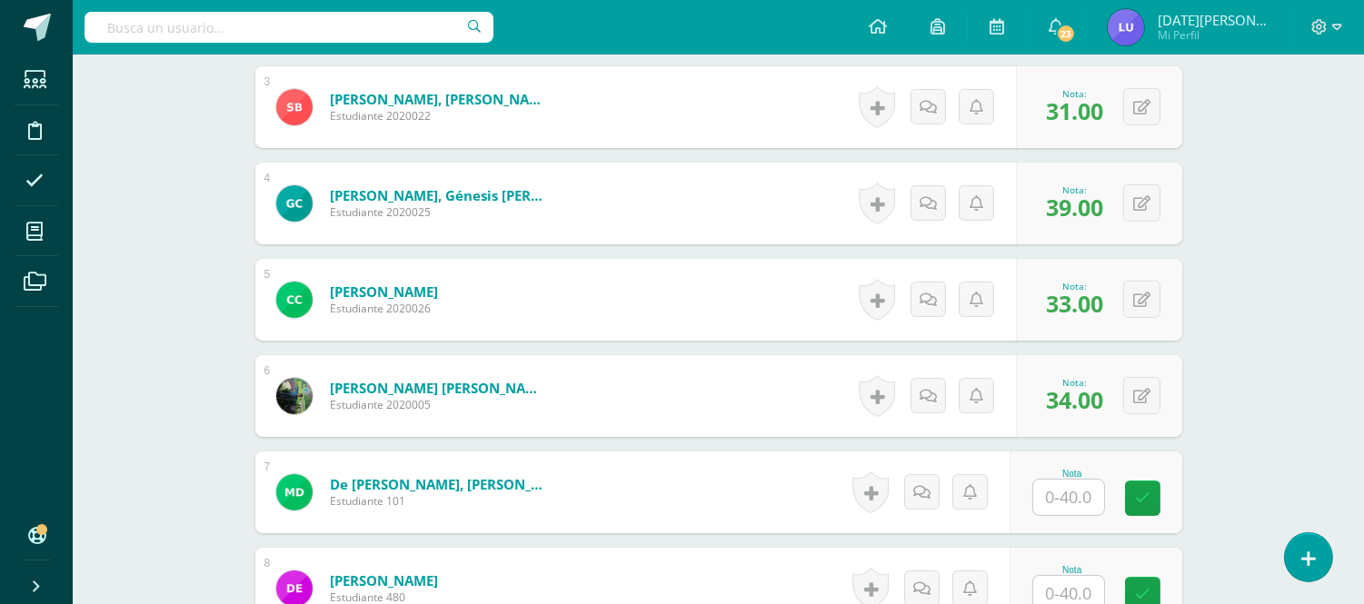
scroll to position [787, 0]
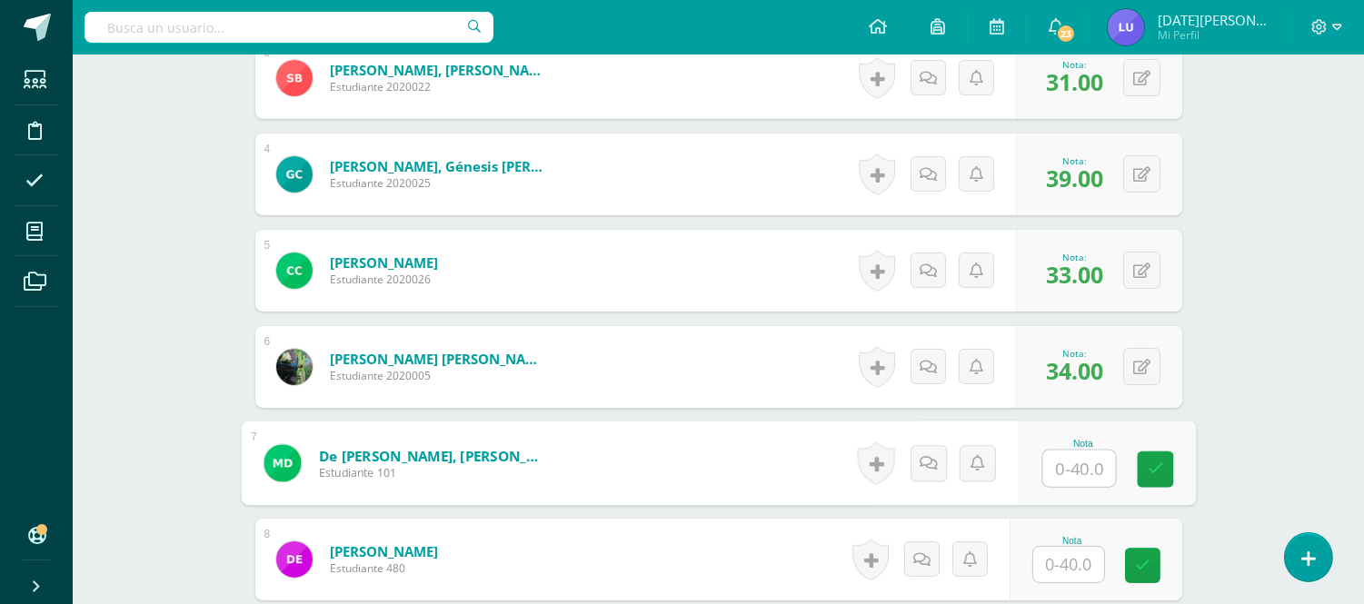
click at [1086, 455] on input "text" at bounding box center [1078, 469] width 73 height 36
type input "40"
click at [1070, 576] on input "text" at bounding box center [1068, 564] width 71 height 35
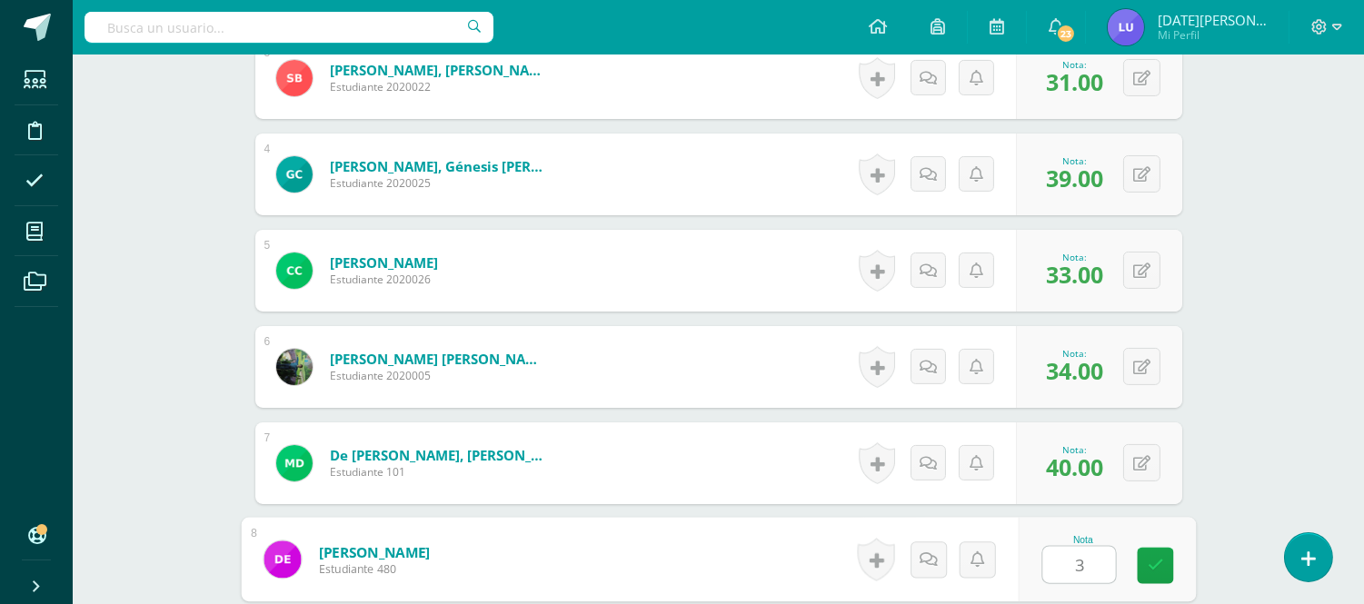
type input "31"
click at [1149, 568] on icon at bounding box center [1155, 565] width 16 height 15
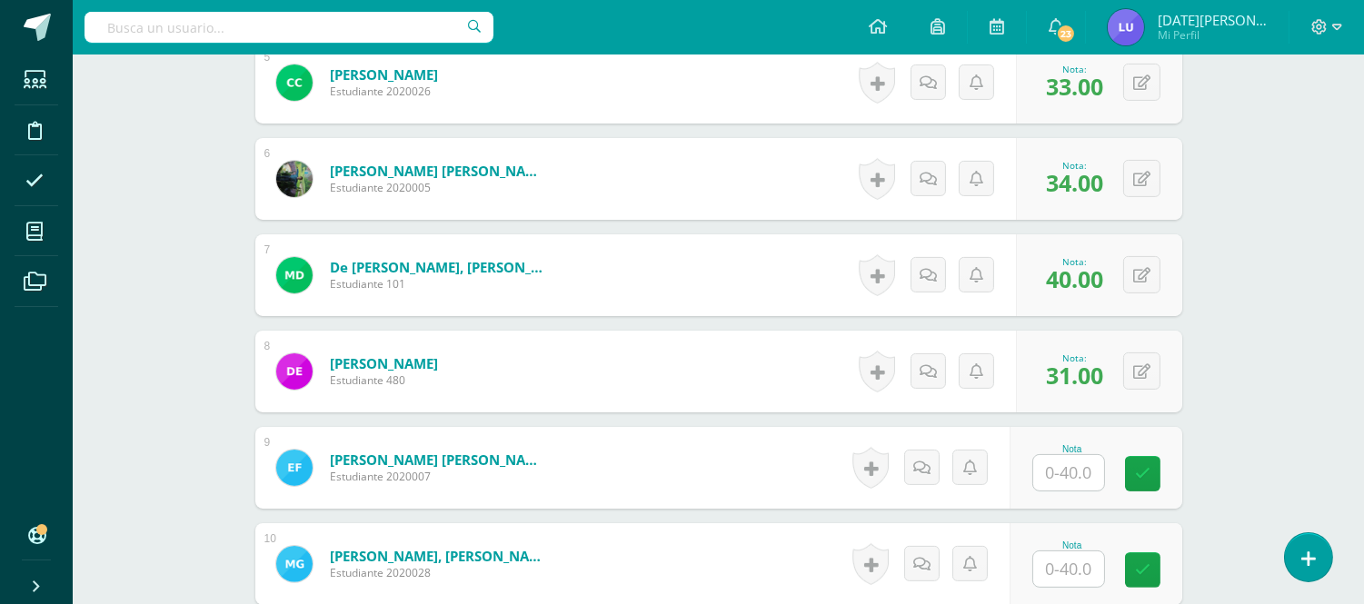
scroll to position [989, 0]
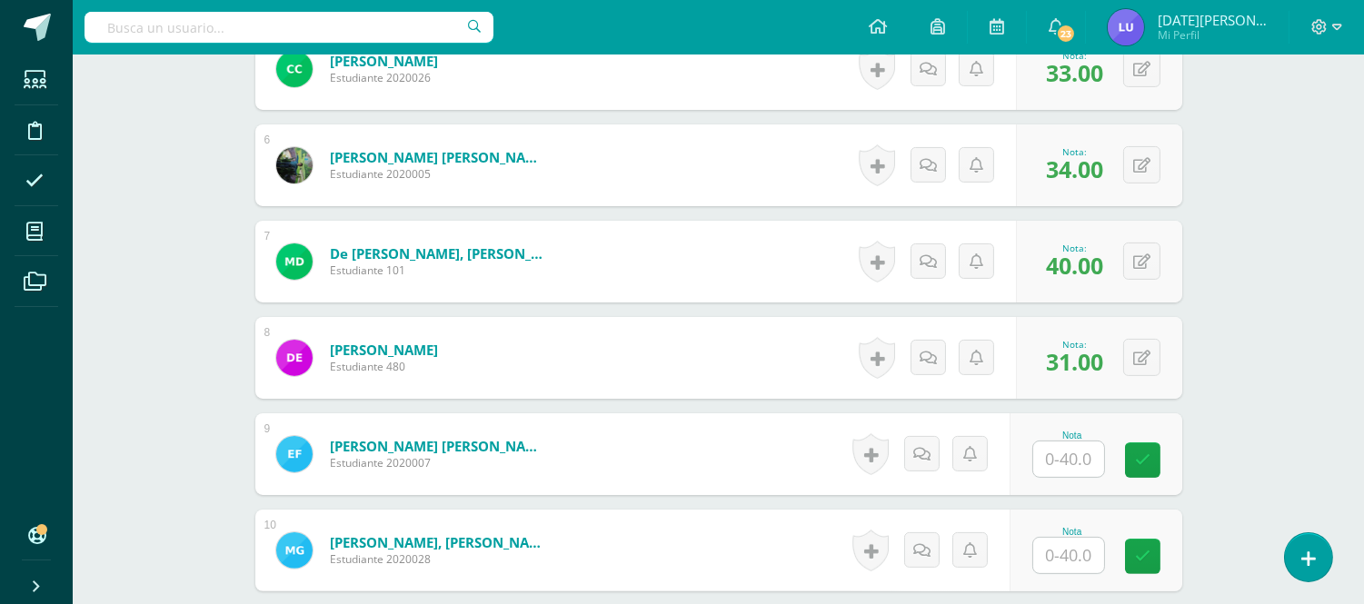
click at [1075, 465] on input "text" at bounding box center [1068, 459] width 71 height 35
type input "37"
click at [1090, 559] on input "text" at bounding box center [1068, 555] width 71 height 35
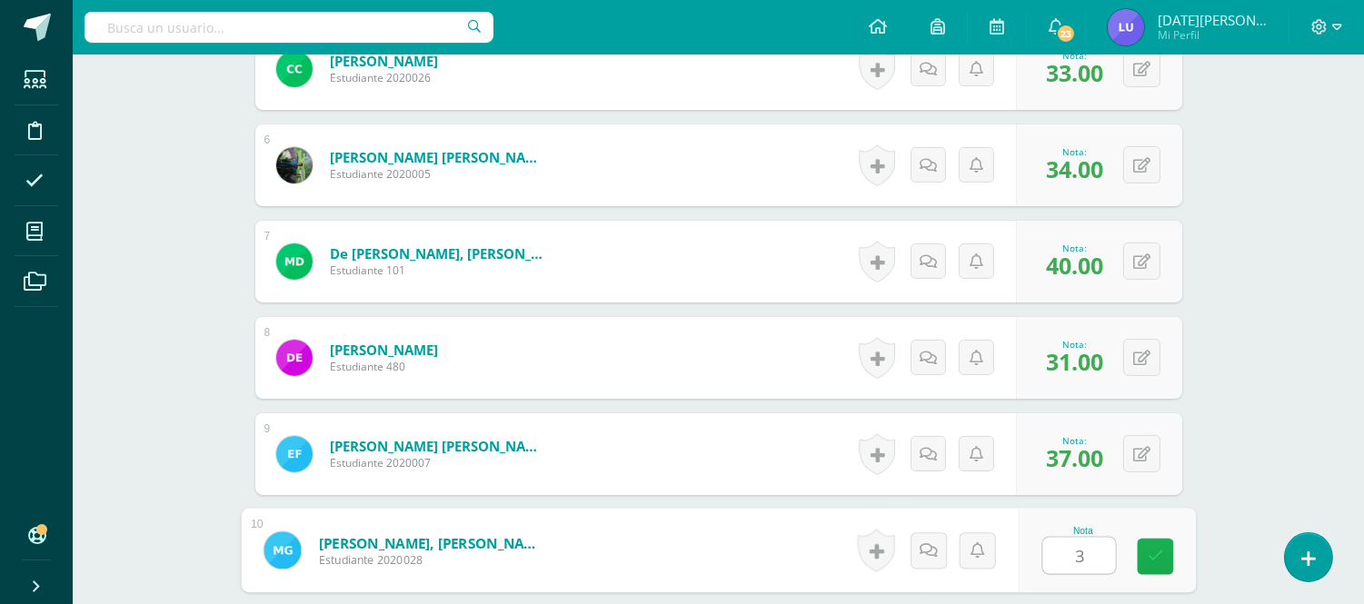
type input "36"
click at [1148, 555] on icon at bounding box center [1155, 556] width 16 height 15
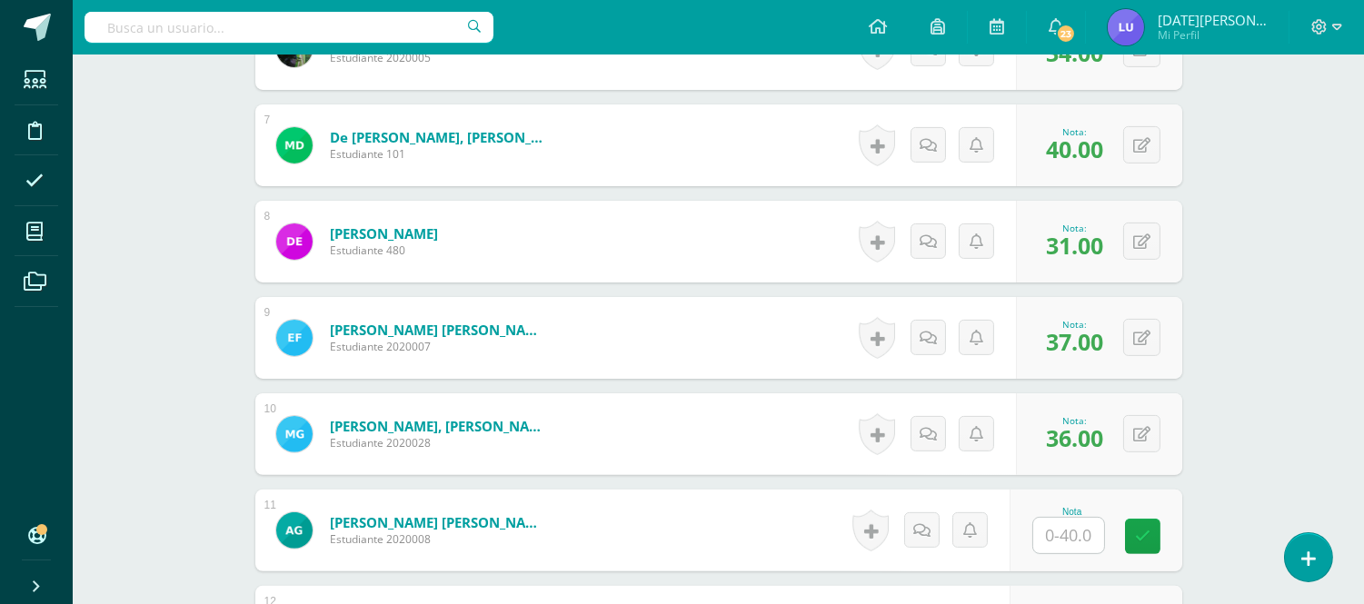
scroll to position [1191, 0]
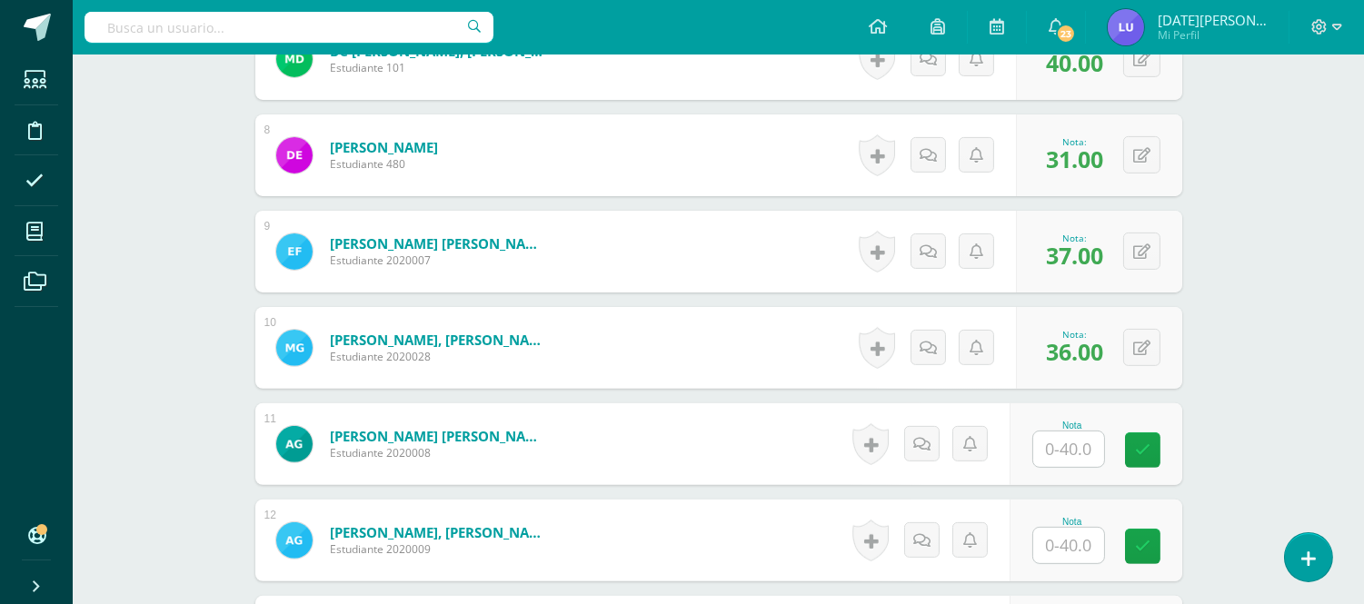
click at [1090, 464] on input "text" at bounding box center [1068, 449] width 71 height 35
type input "30"
click at [1151, 455] on icon at bounding box center [1155, 449] width 16 height 15
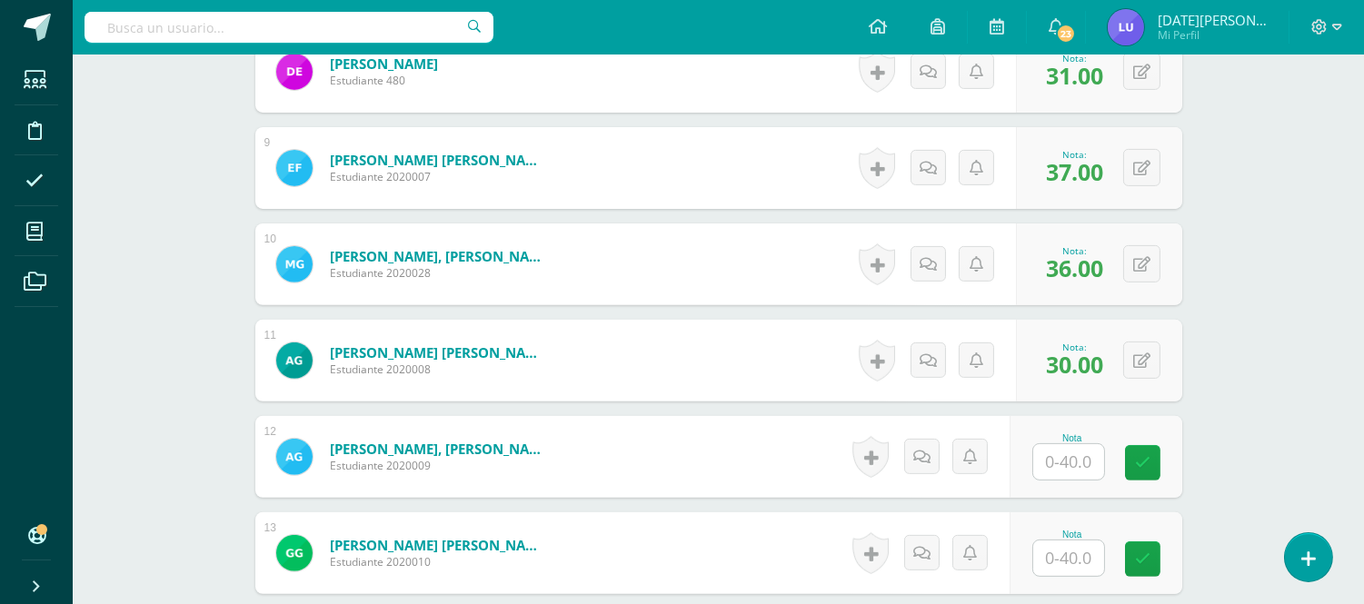
scroll to position [1393, 0]
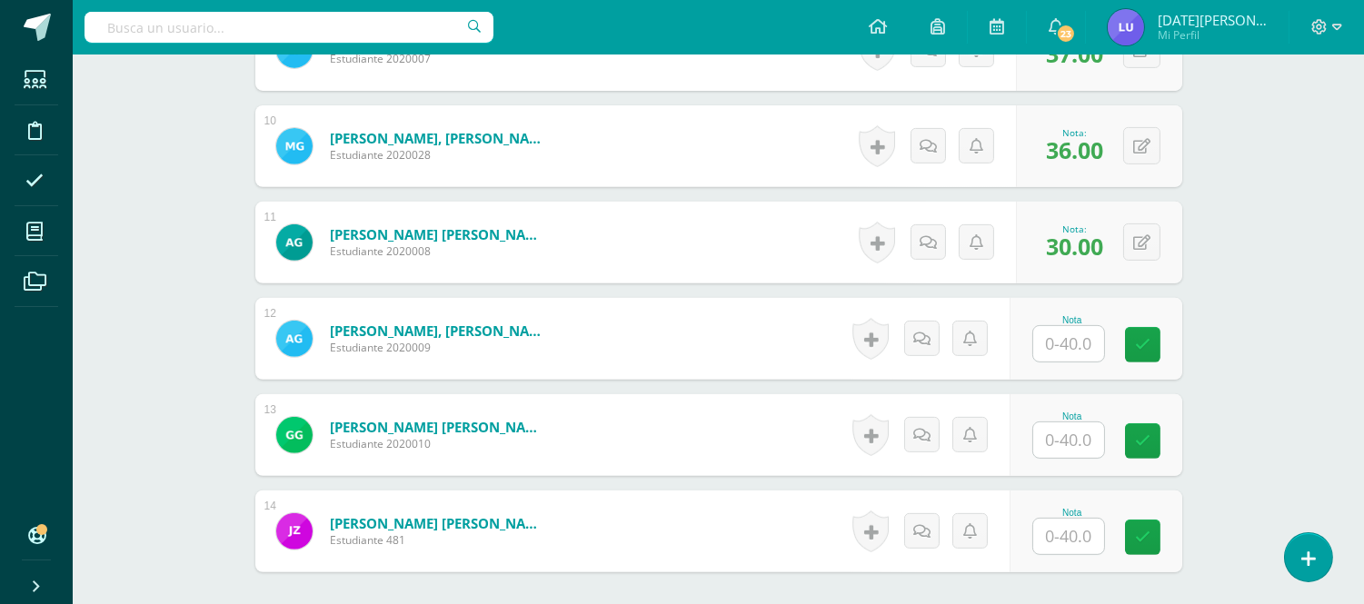
click at [1072, 349] on input "text" at bounding box center [1068, 343] width 71 height 35
type input "39"
click at [1146, 353] on link at bounding box center [1155, 345] width 36 height 36
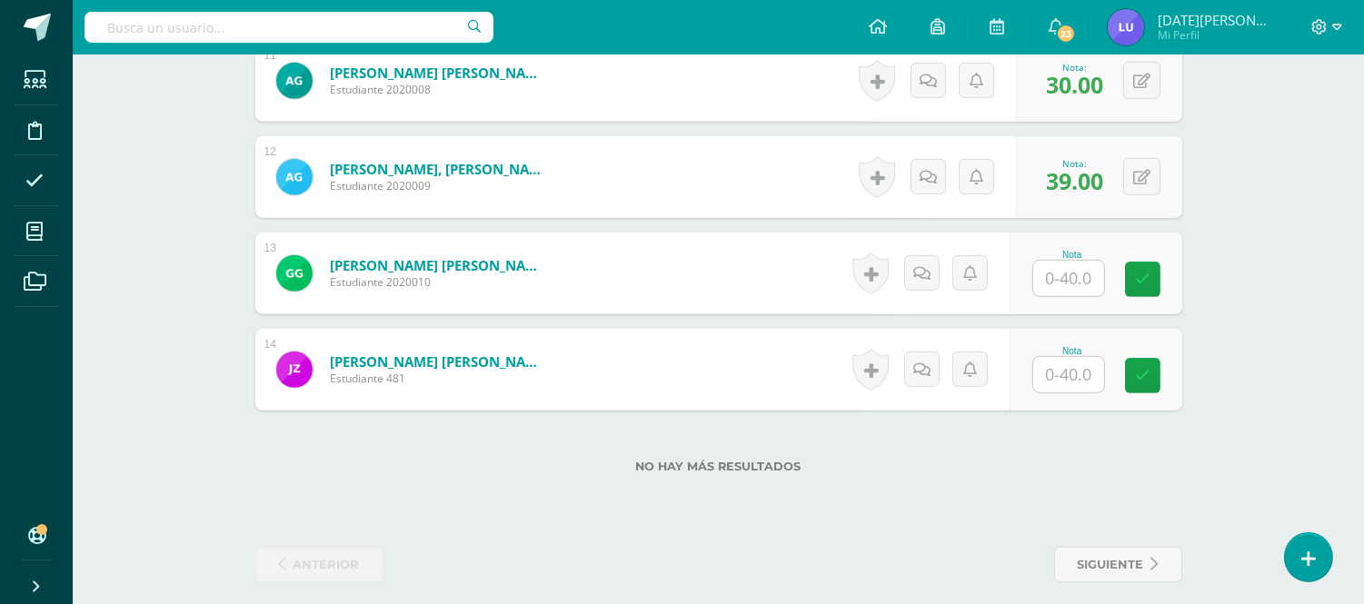
scroll to position [1567, 0]
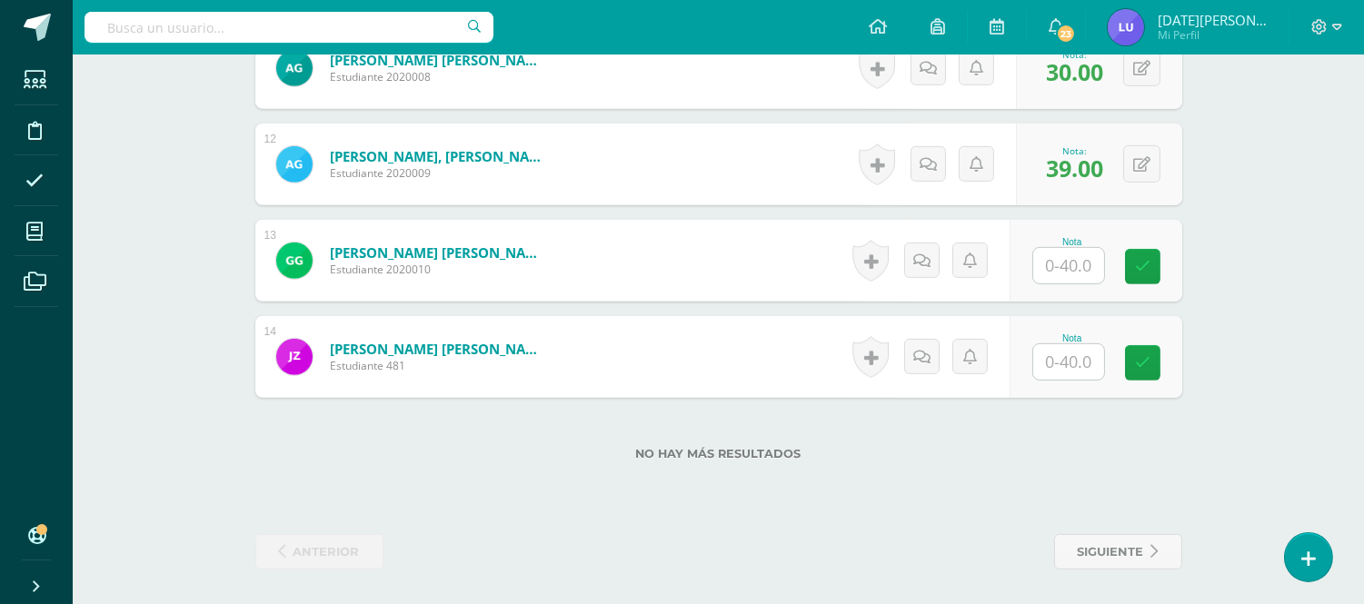
click at [1082, 273] on input "text" at bounding box center [1068, 265] width 71 height 35
type input "31"
click at [1084, 369] on input "text" at bounding box center [1068, 361] width 71 height 35
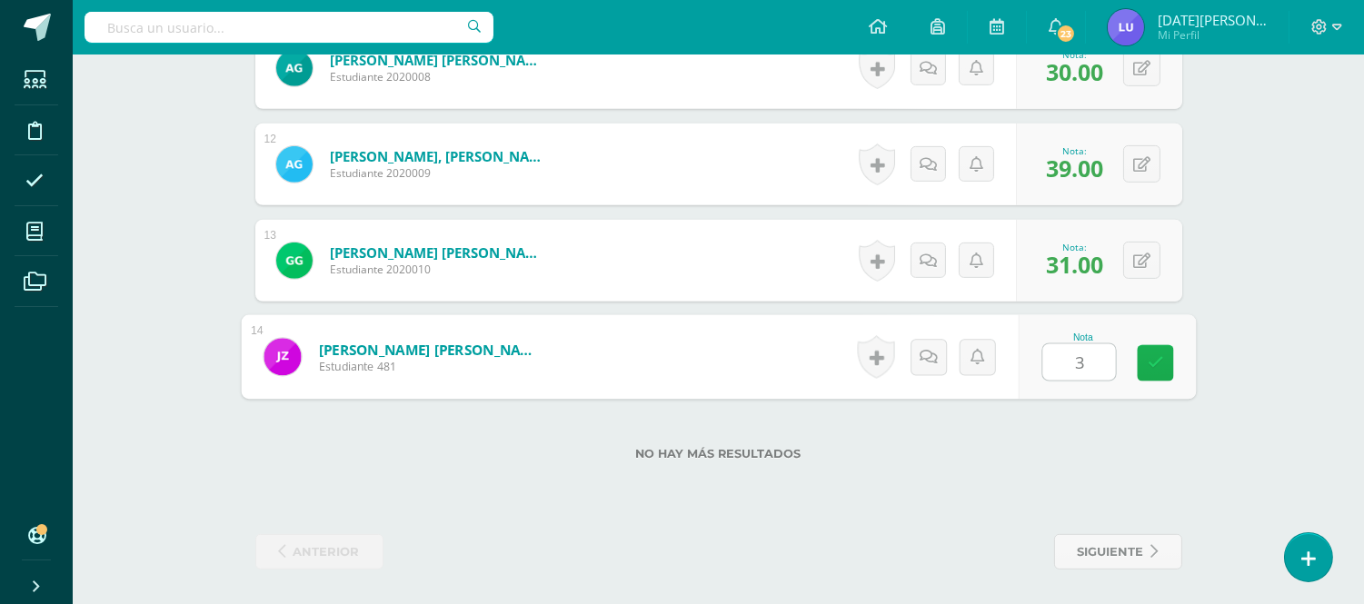
type input "39"
click at [1145, 355] on link at bounding box center [1155, 363] width 36 height 36
